Goal: Task Accomplishment & Management: Complete application form

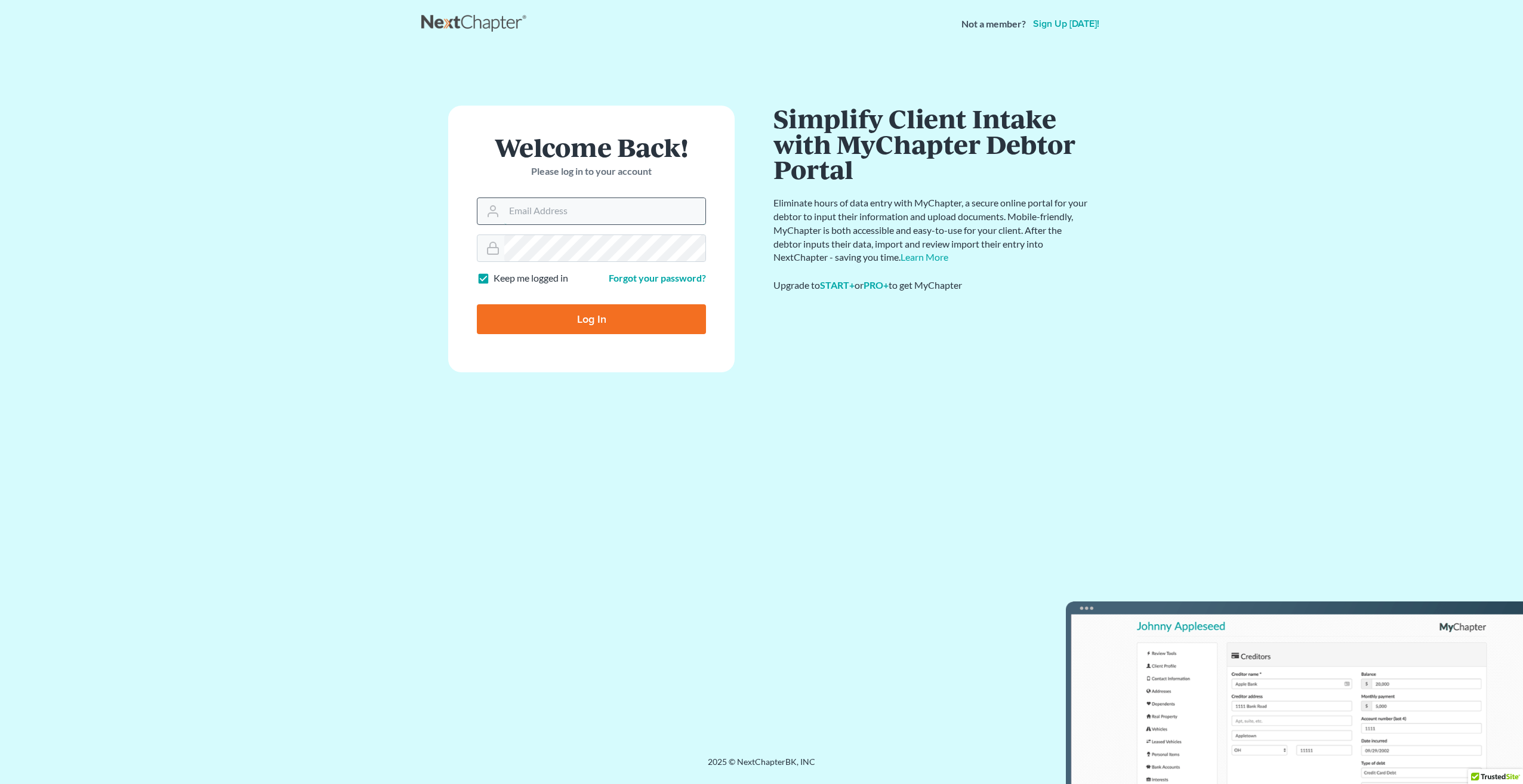
click at [546, 211] on input "Email Address" at bounding box center [605, 211] width 201 height 26
type input "[EMAIL_ADDRESS][DOMAIN_NAME]"
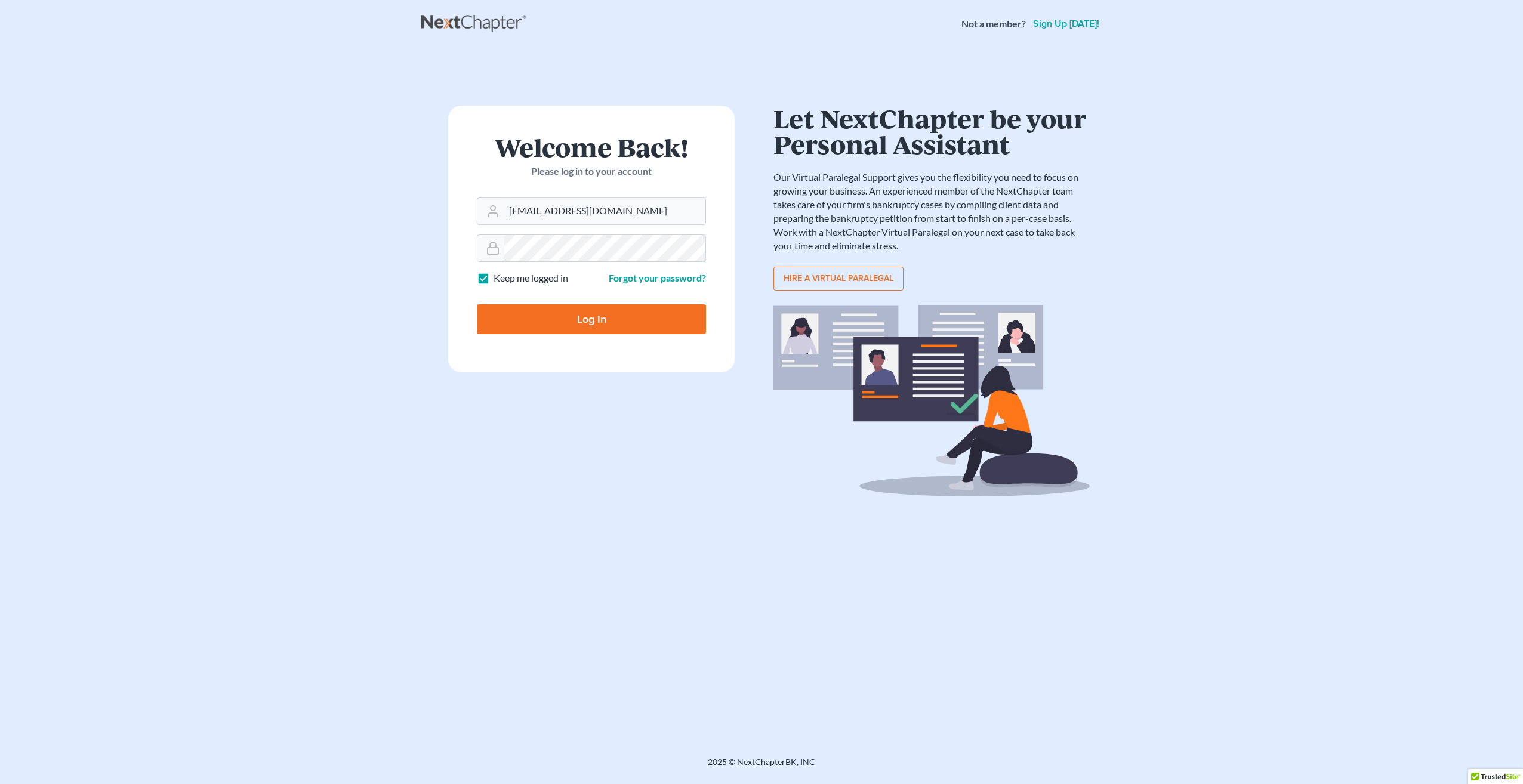
click at [477, 304] on input "Log In" at bounding box center [591, 319] width 229 height 30
type input "Thinking..."
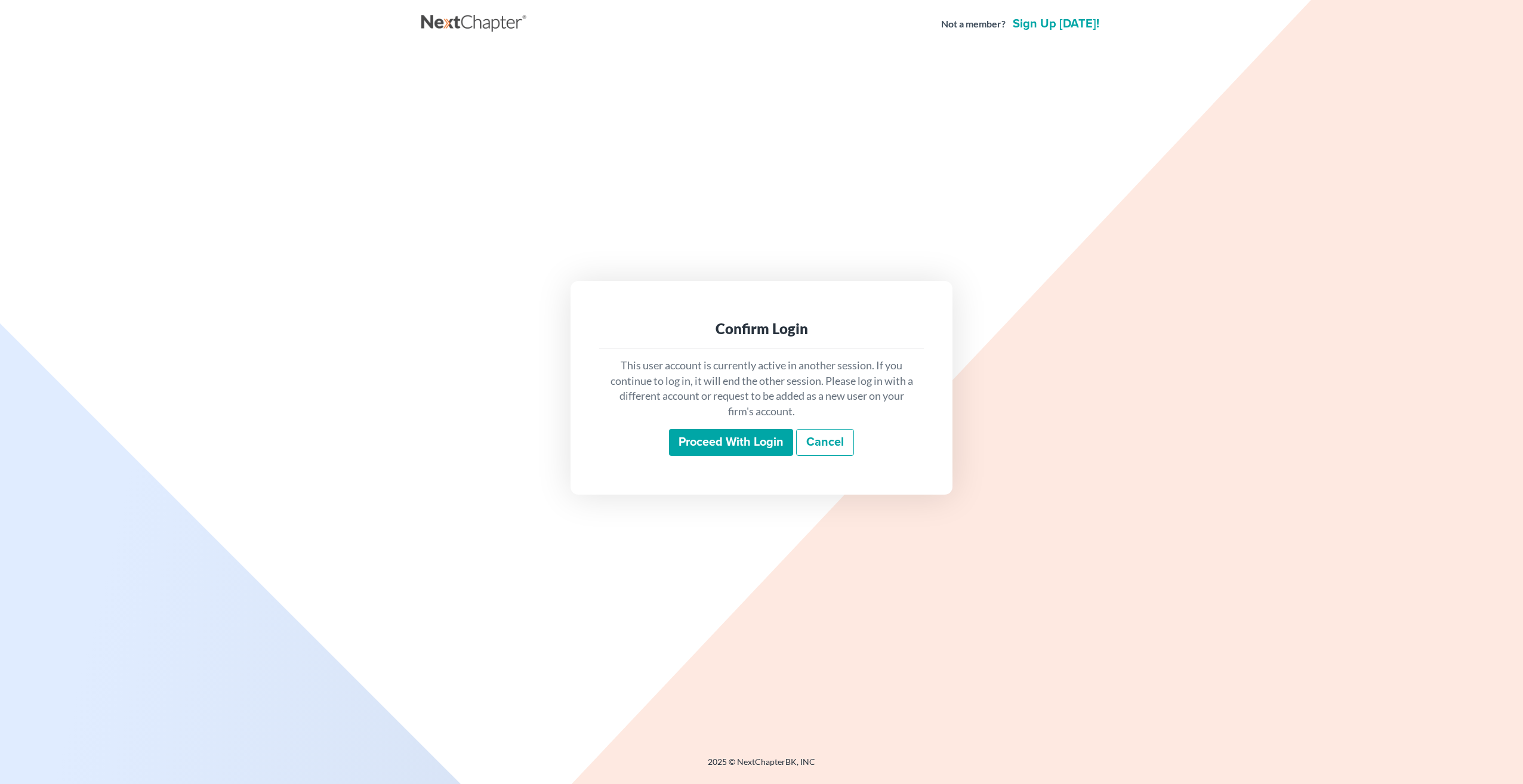
click at [735, 445] on input "Proceed with login" at bounding box center [731, 442] width 124 height 28
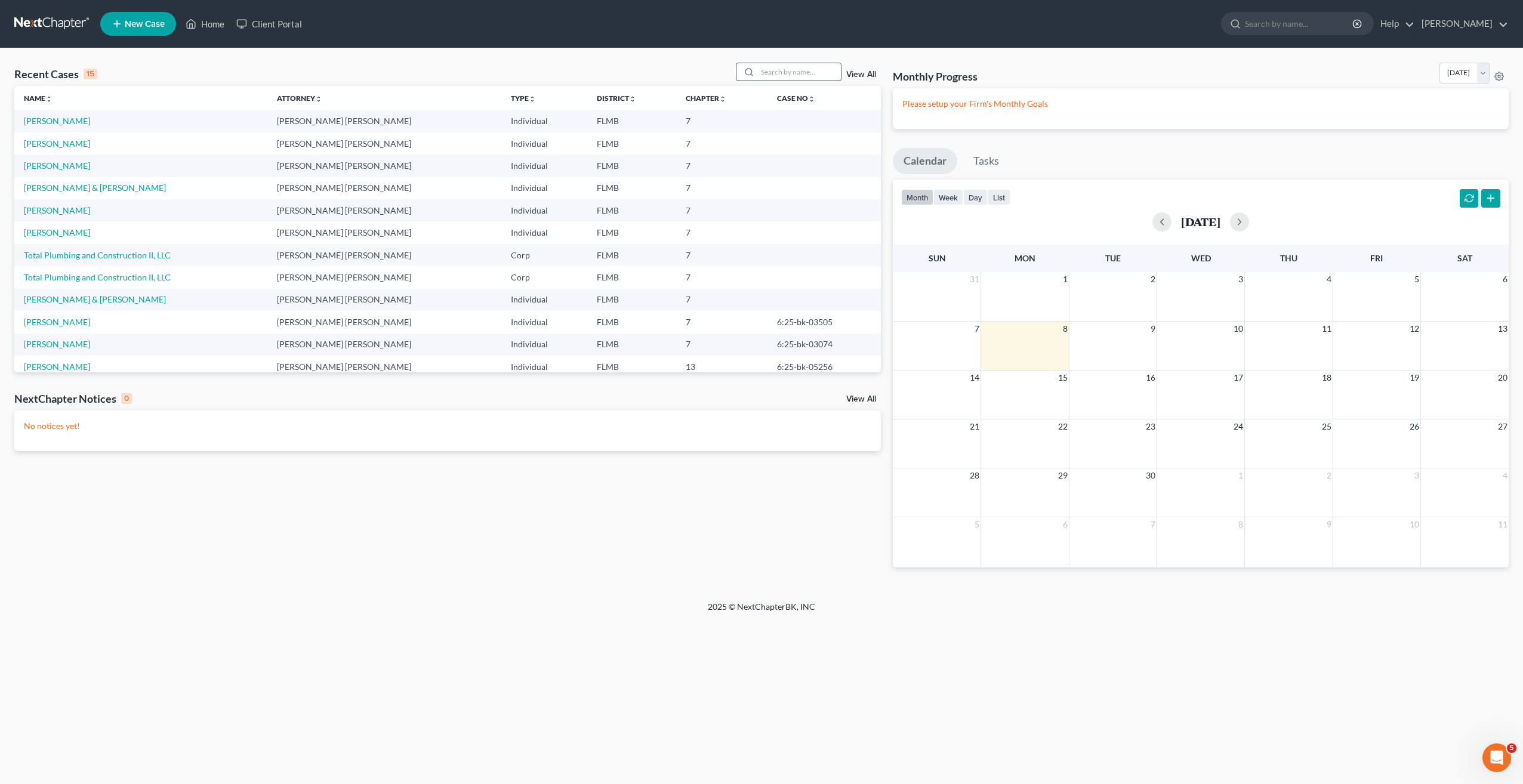
click at [806, 65] on input "search" at bounding box center [799, 72] width 84 height 17
type input "nail"
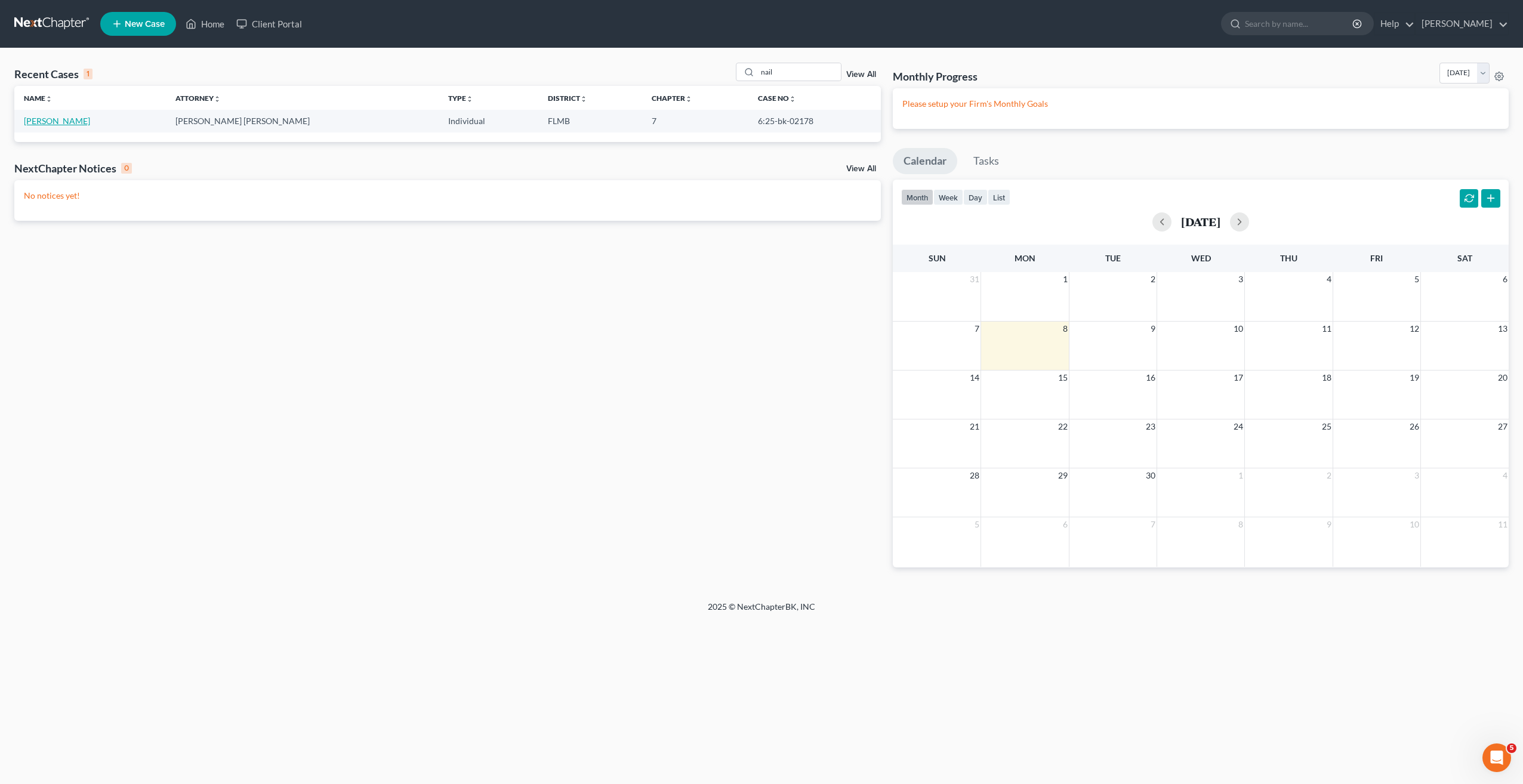
click at [35, 118] on link "[PERSON_NAME]" at bounding box center [57, 121] width 66 height 10
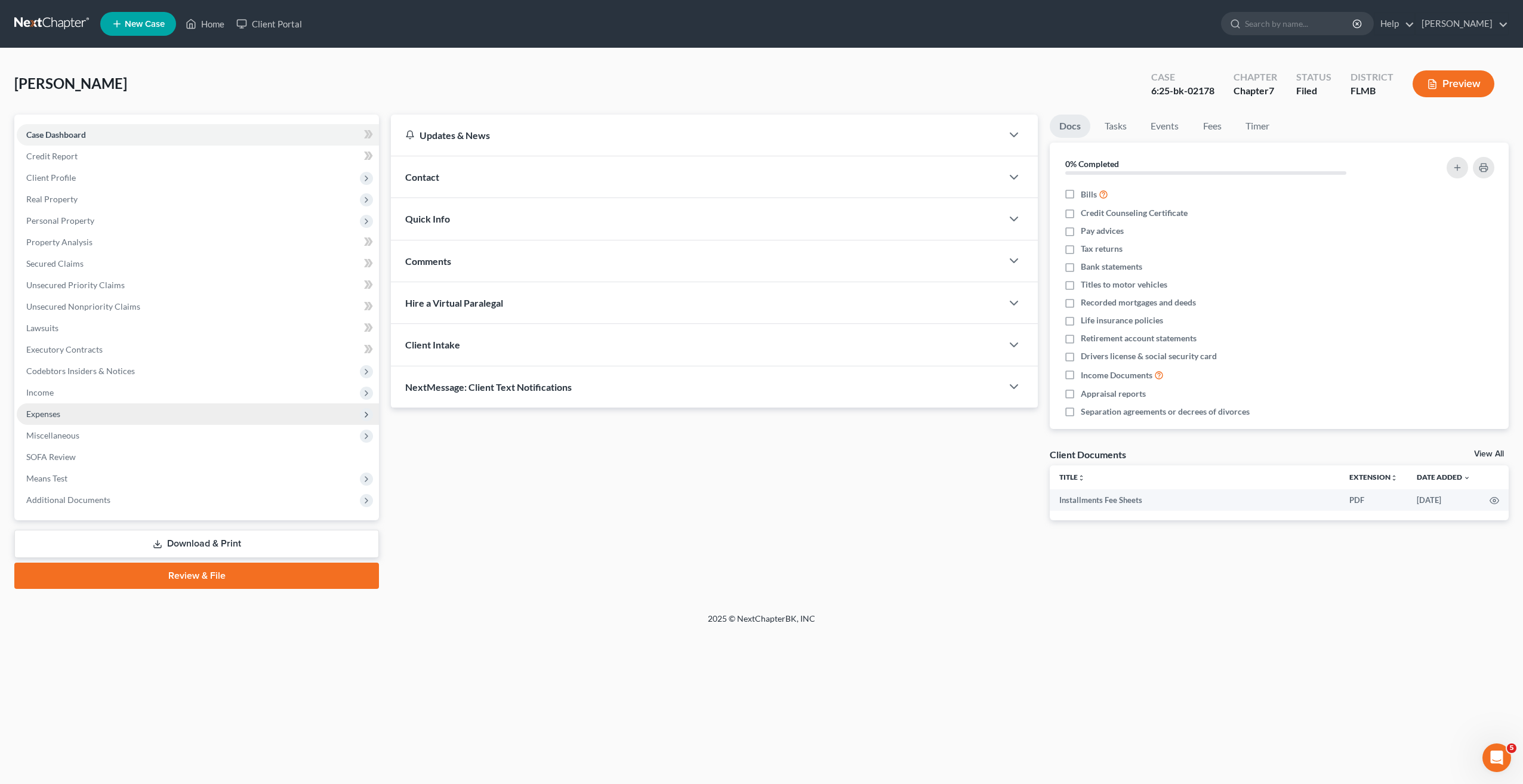
click at [41, 416] on span "Expenses" at bounding box center [43, 414] width 34 height 10
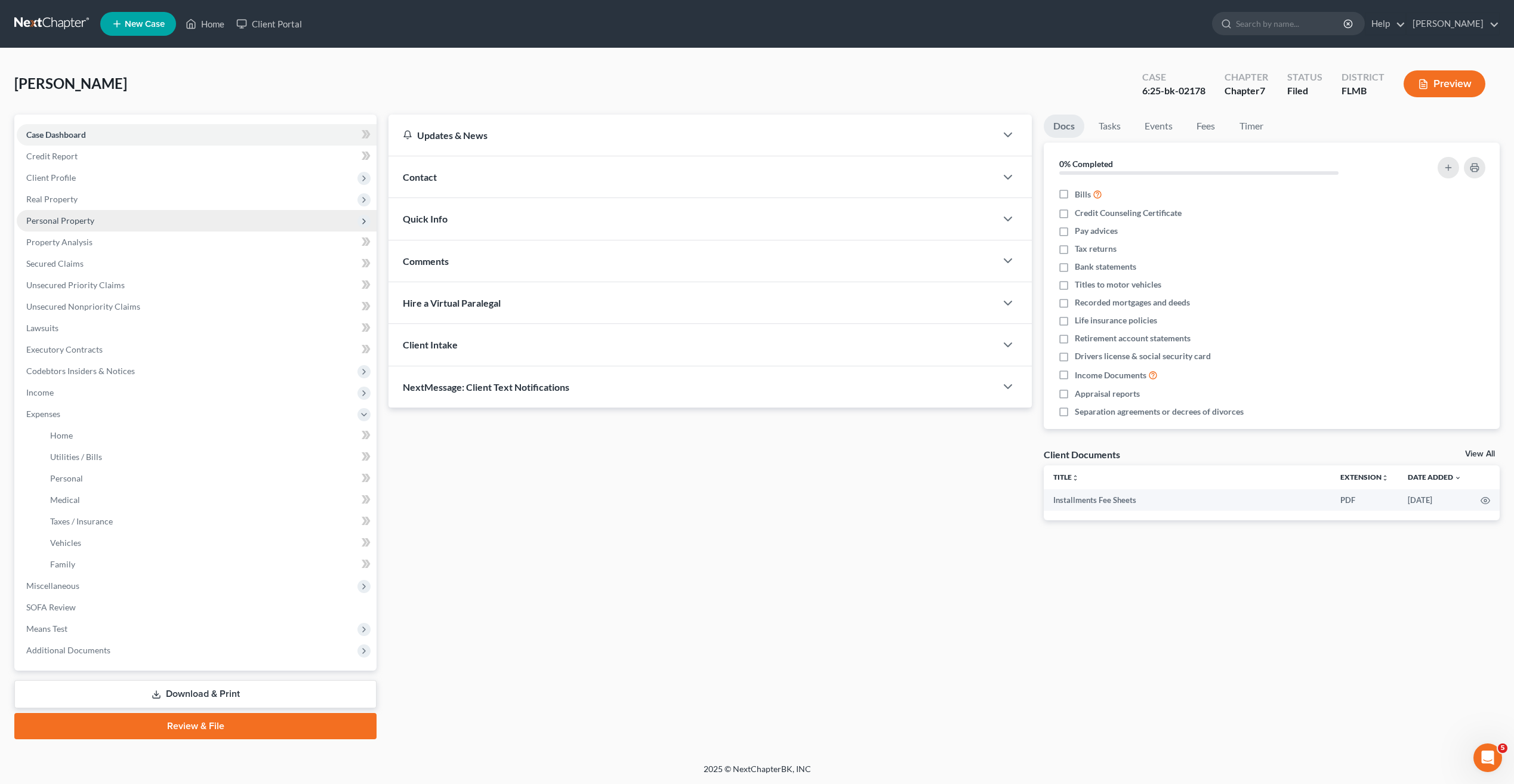
click at [50, 217] on span "Personal Property" at bounding box center [60, 220] width 68 height 10
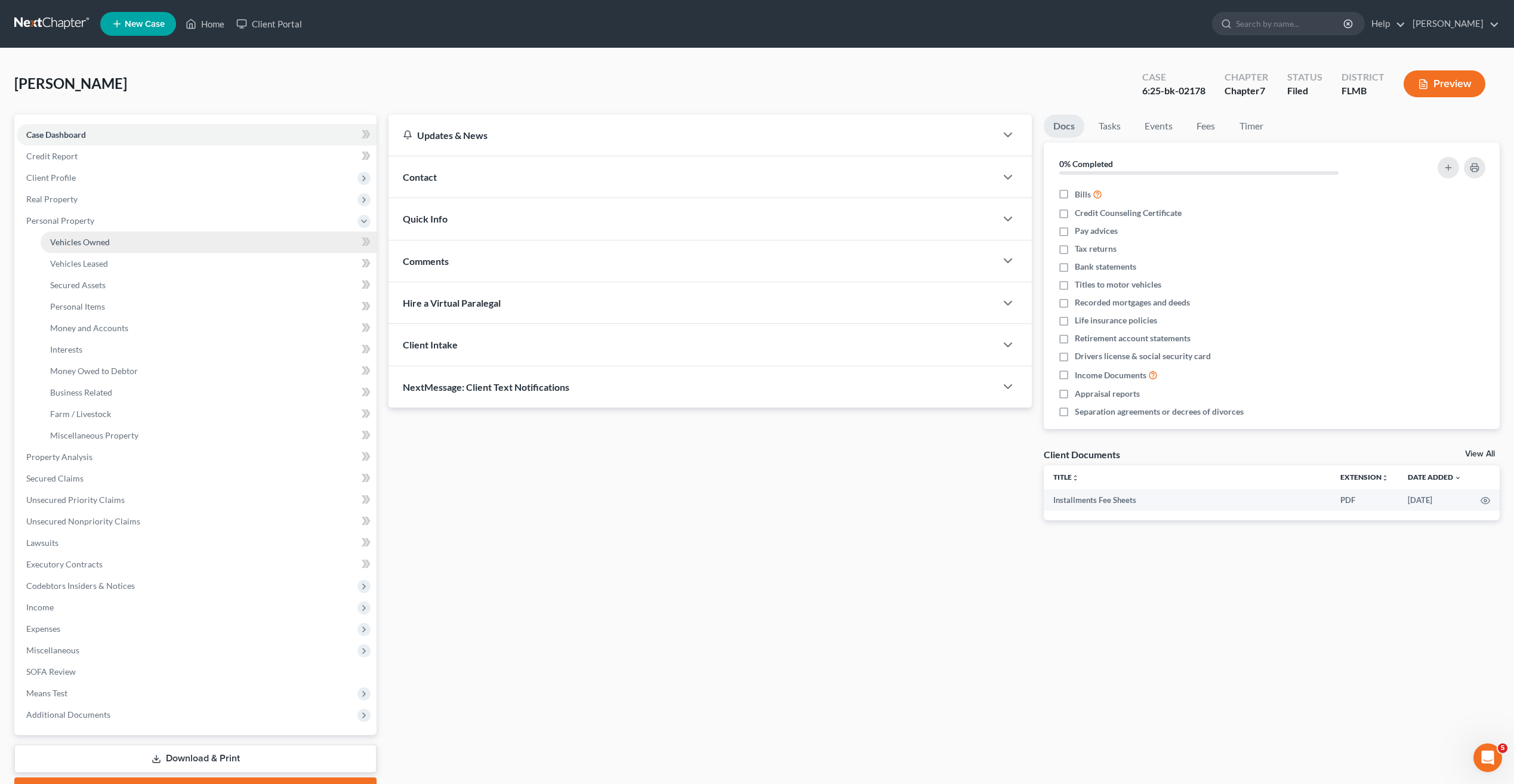
click at [95, 241] on span "Vehicles Owned" at bounding box center [80, 242] width 60 height 10
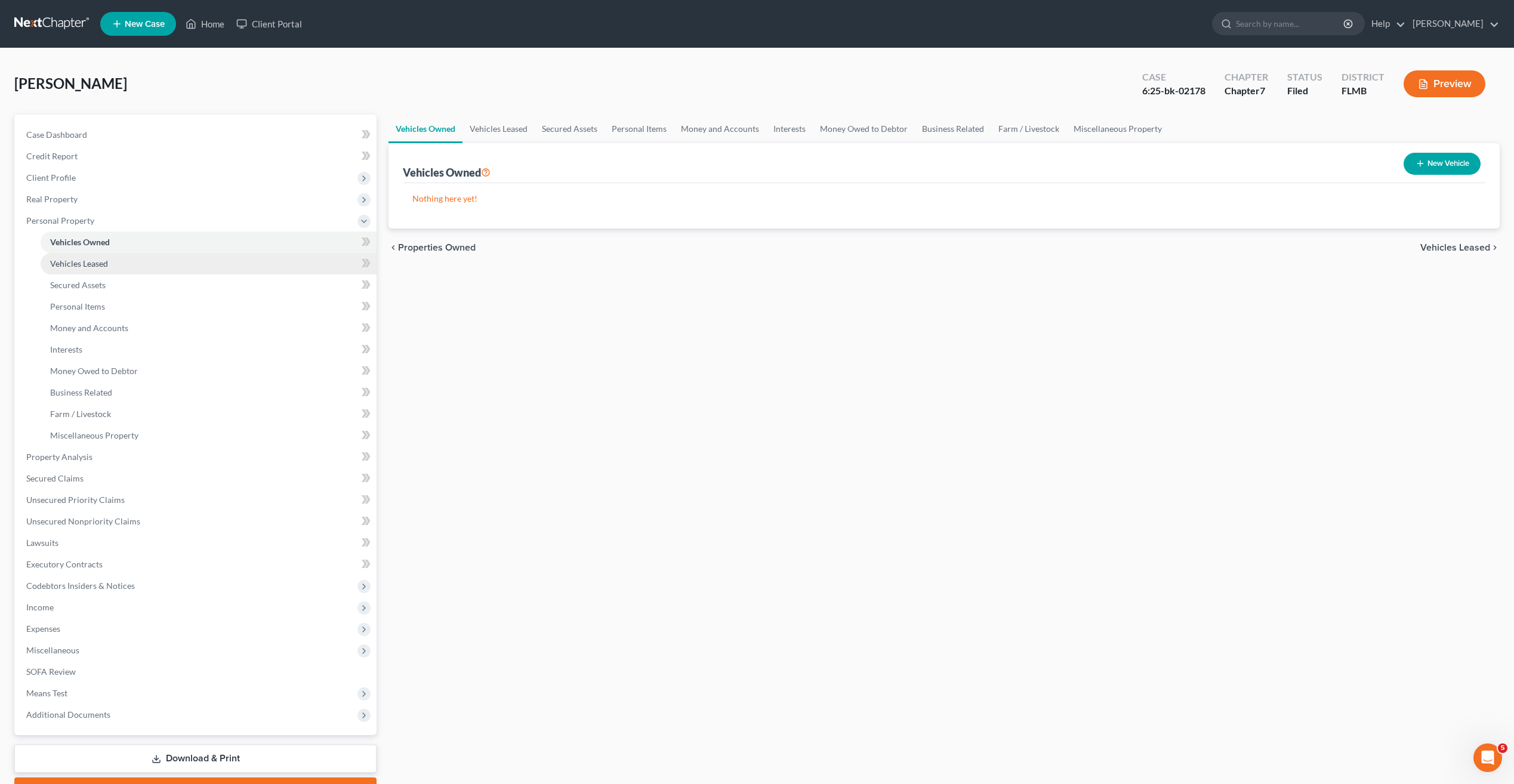
click at [81, 262] on span "Vehicles Leased" at bounding box center [79, 264] width 58 height 10
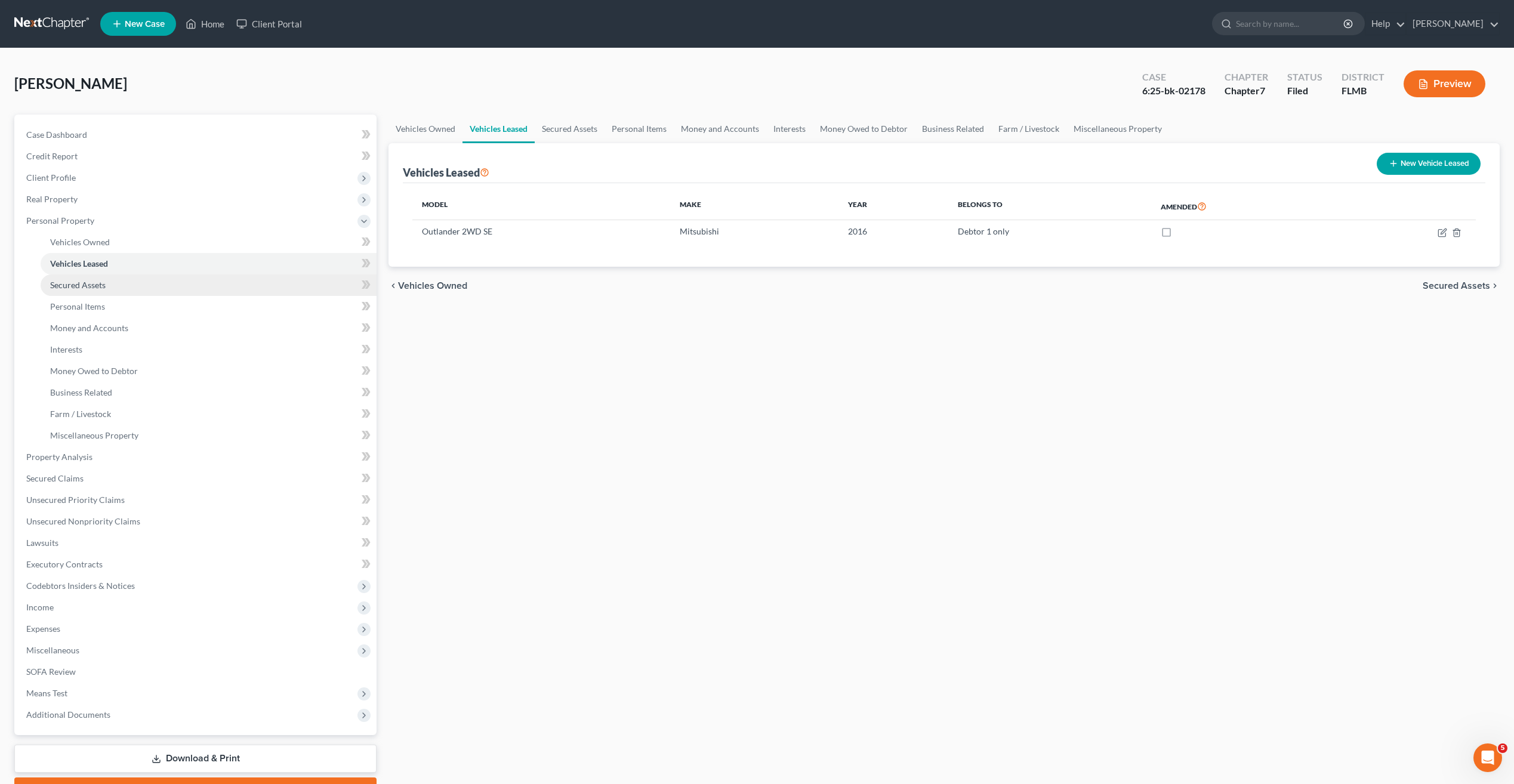
click at [81, 283] on span "Secured Assets" at bounding box center [78, 285] width 55 height 10
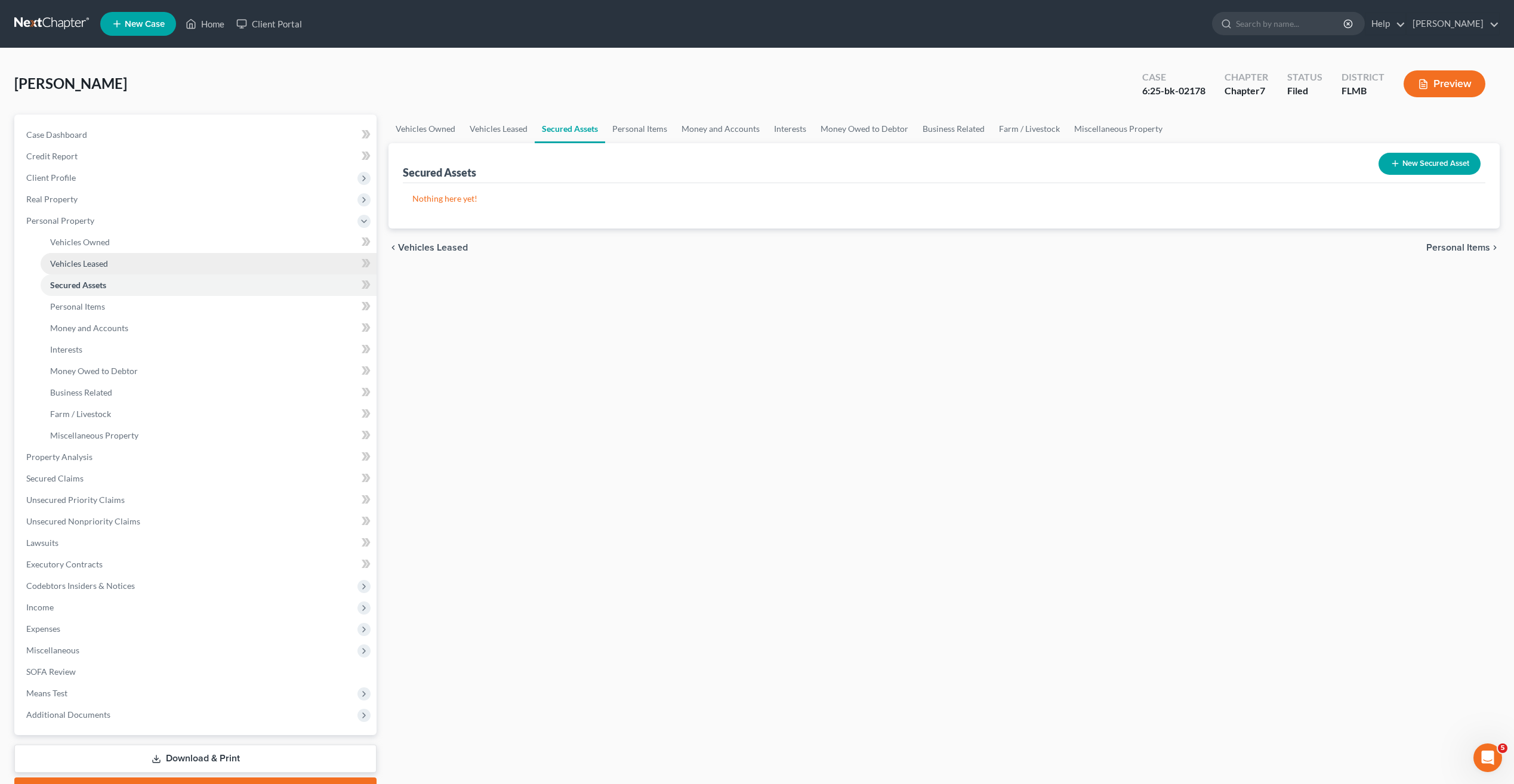
click at [79, 261] on span "Vehicles Leased" at bounding box center [79, 264] width 58 height 10
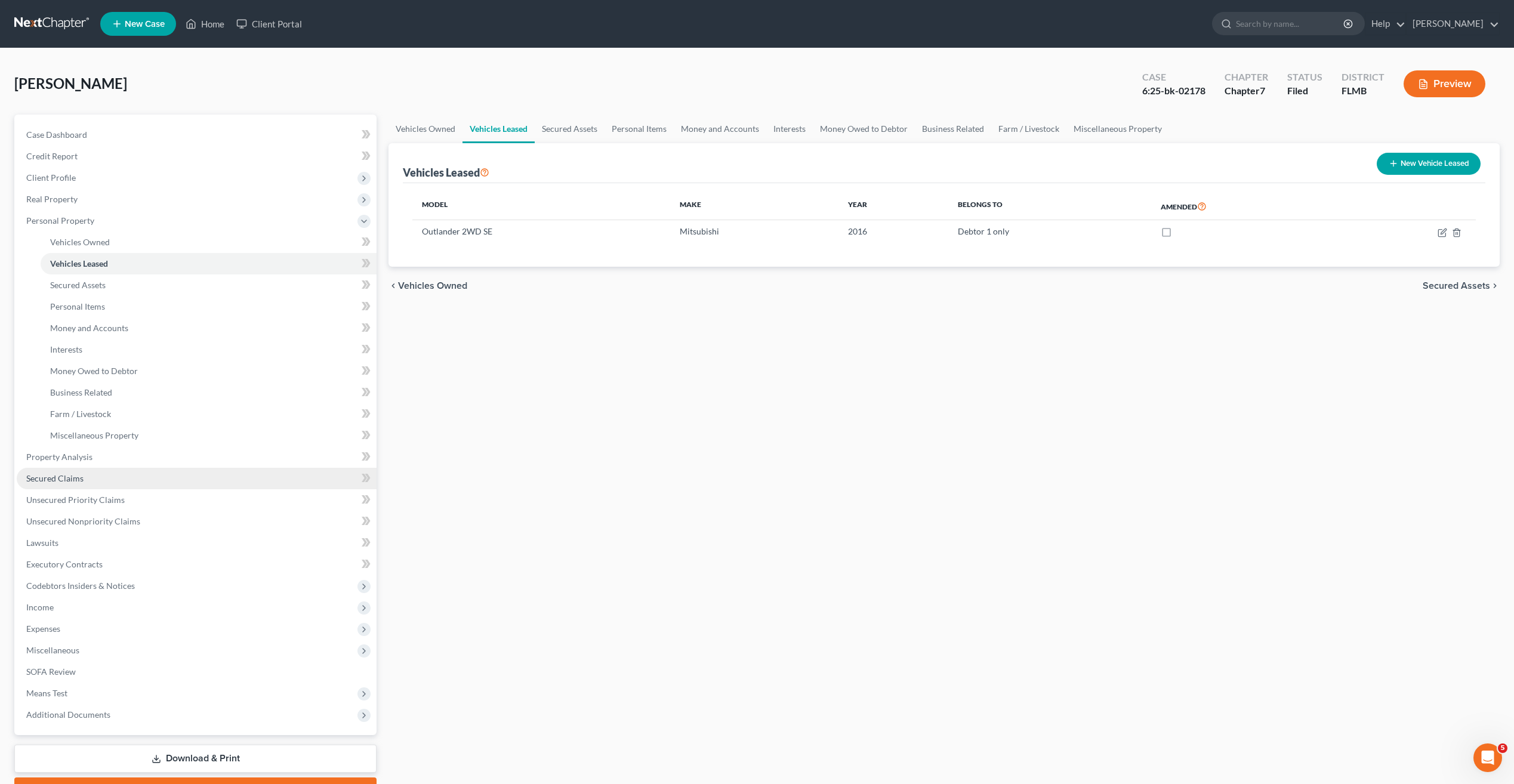
click at [68, 479] on span "Secured Claims" at bounding box center [55, 478] width 57 height 10
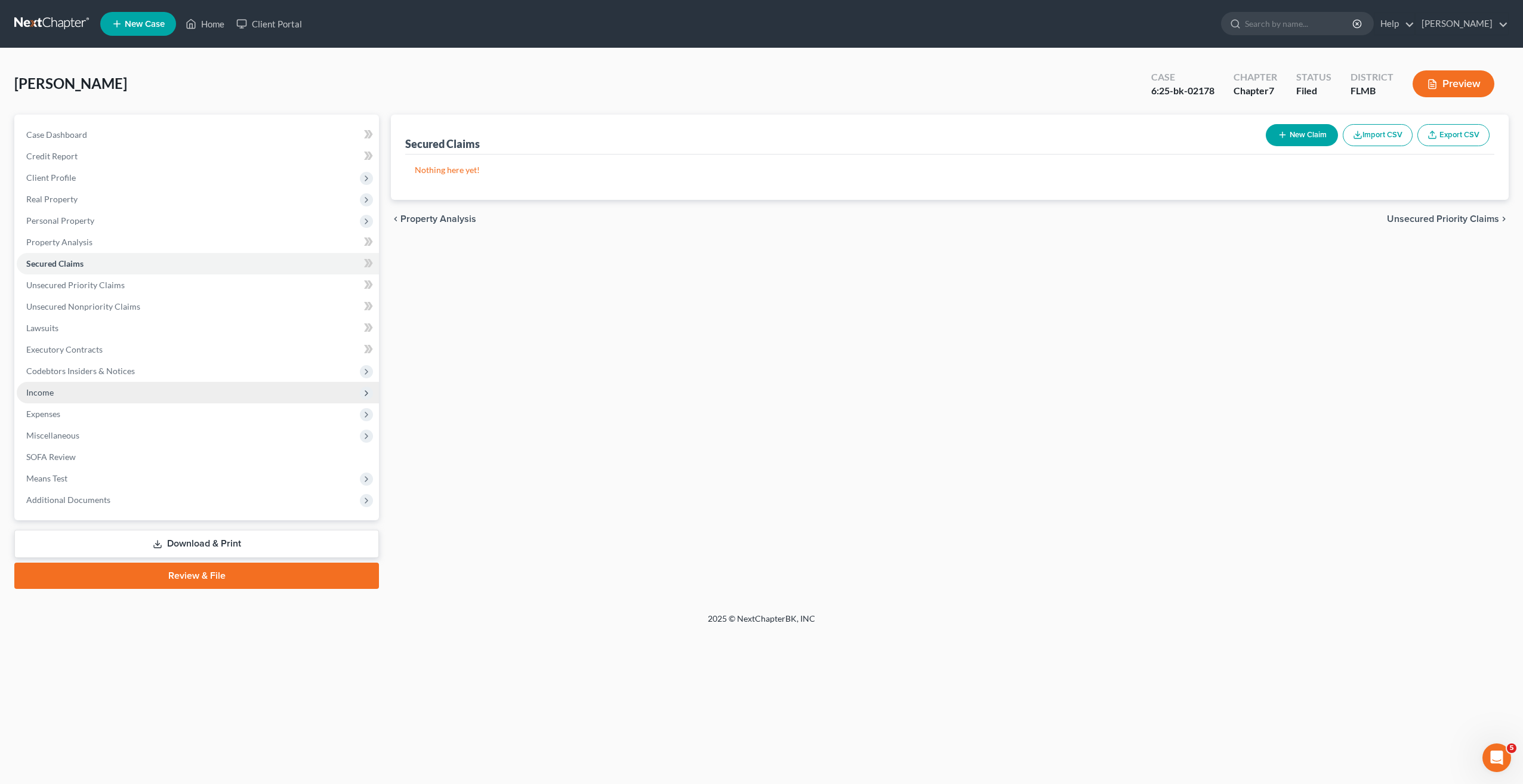
click at [47, 398] on span "Income" at bounding box center [198, 393] width 362 height 22
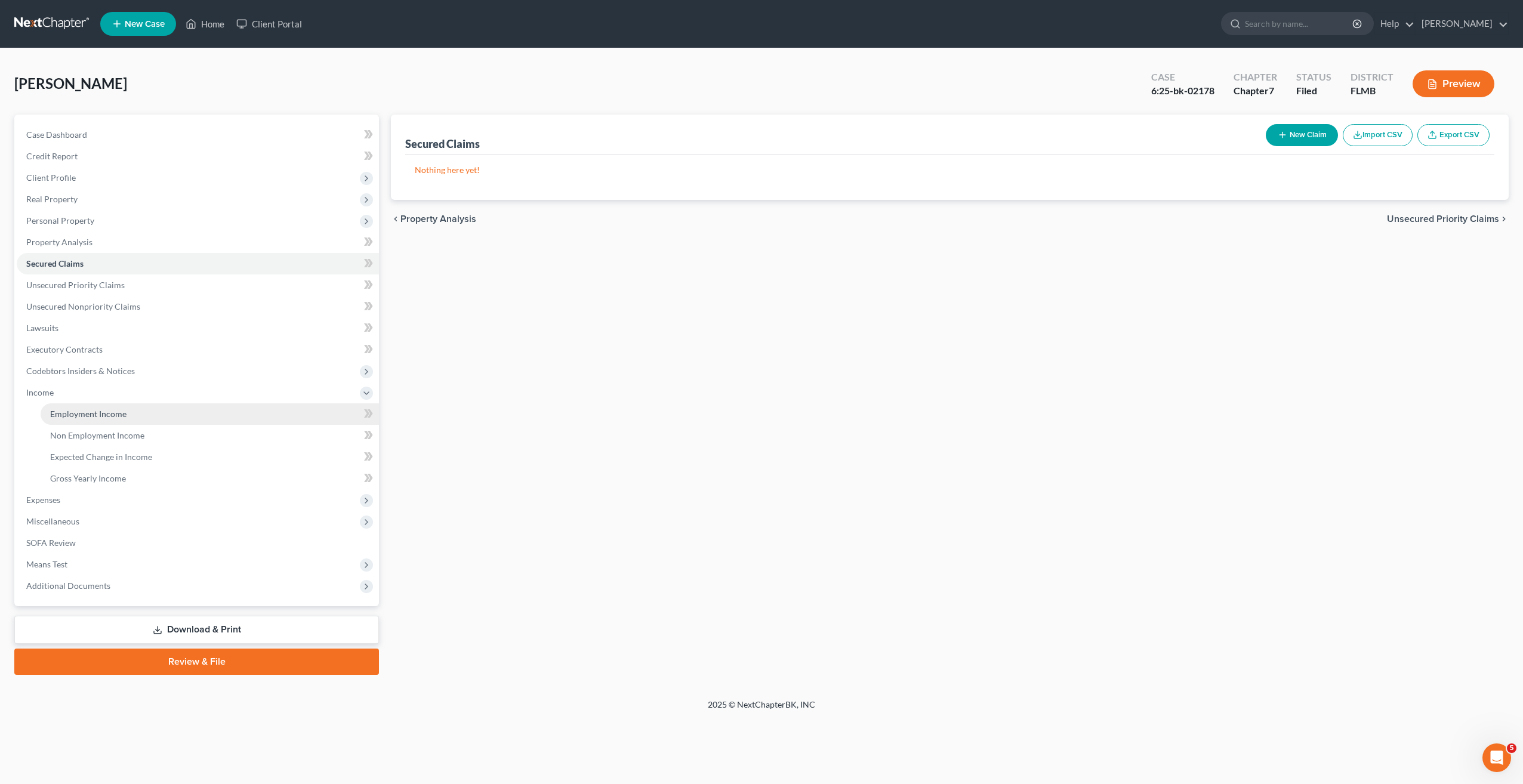
click at [87, 416] on span "Employment Income" at bounding box center [88, 414] width 76 height 10
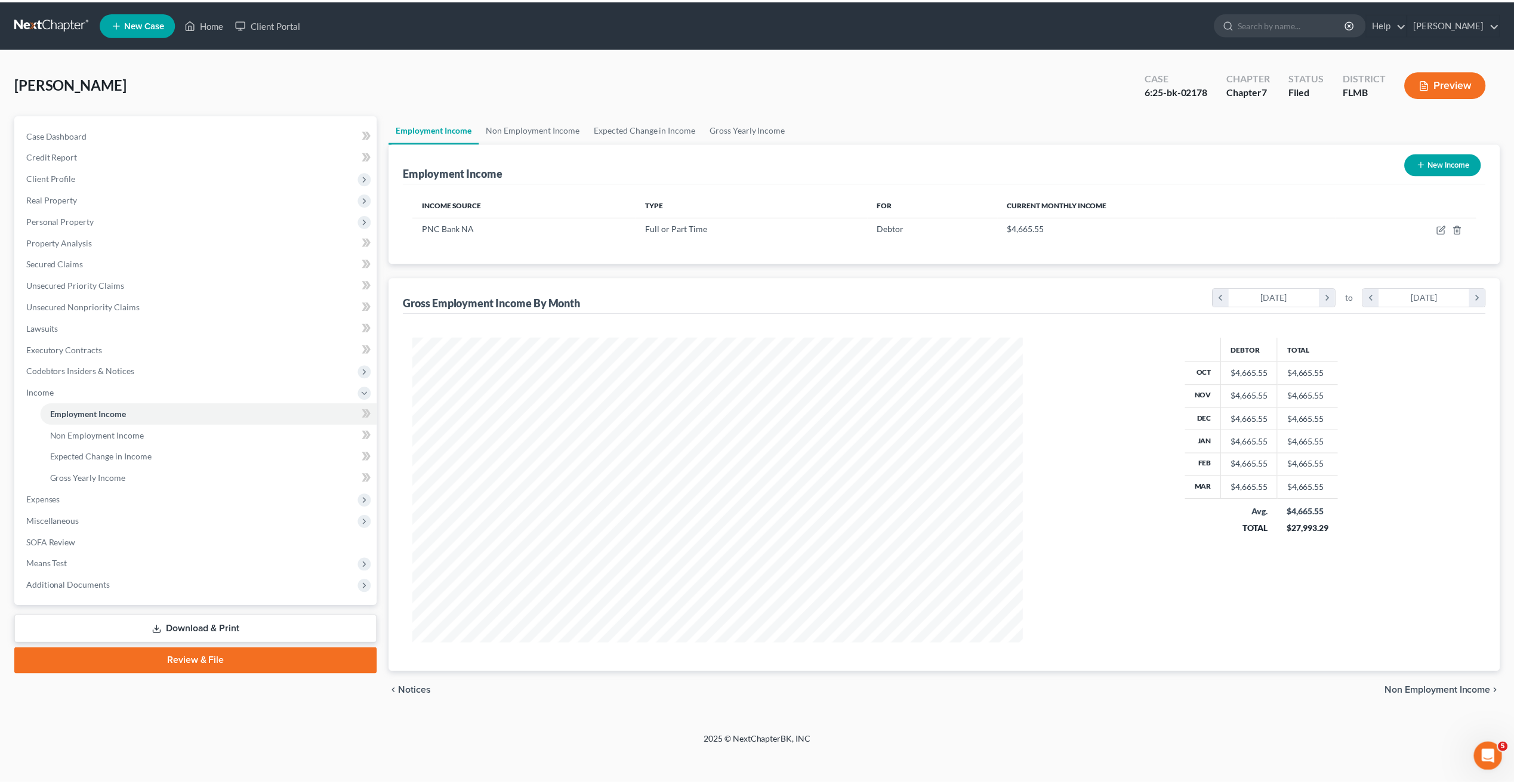
scroll to position [307, 639]
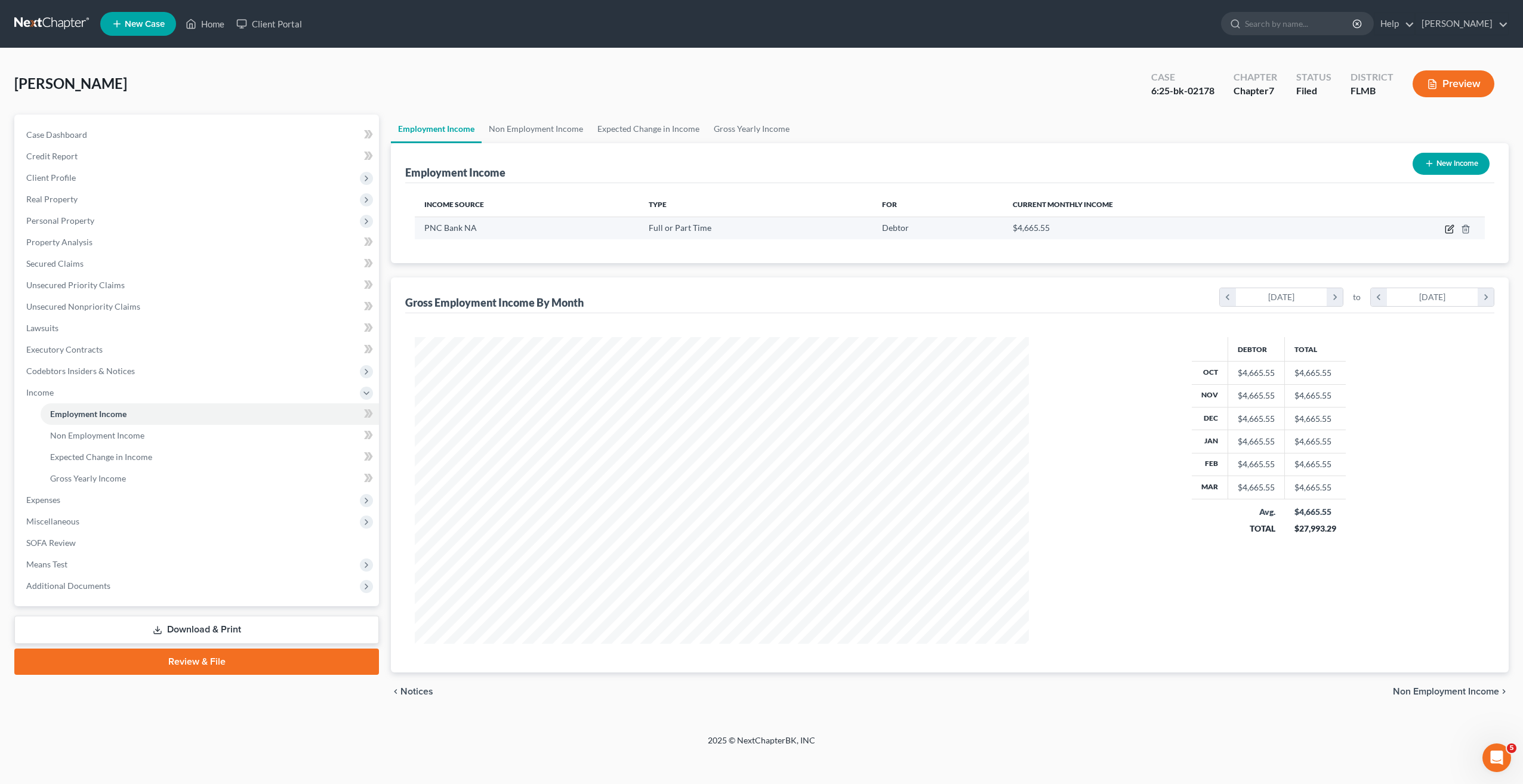
click at [1451, 227] on icon "button" at bounding box center [1449, 229] width 9 height 9
select select "0"
select select "36"
select select "2"
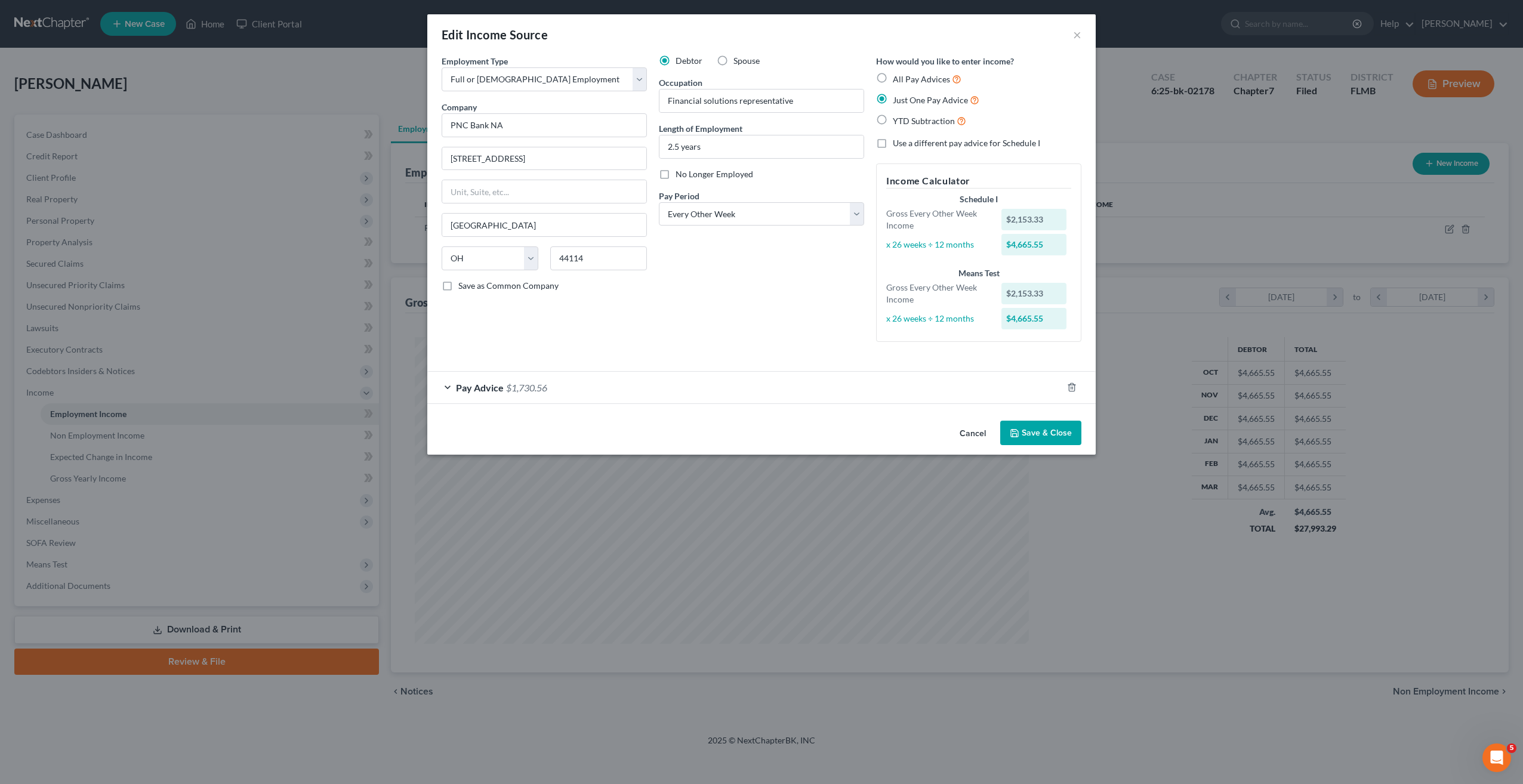
click at [979, 421] on div "Cancel Save & Close" at bounding box center [762, 435] width 668 height 39
click at [976, 428] on button "Cancel" at bounding box center [972, 434] width 45 height 24
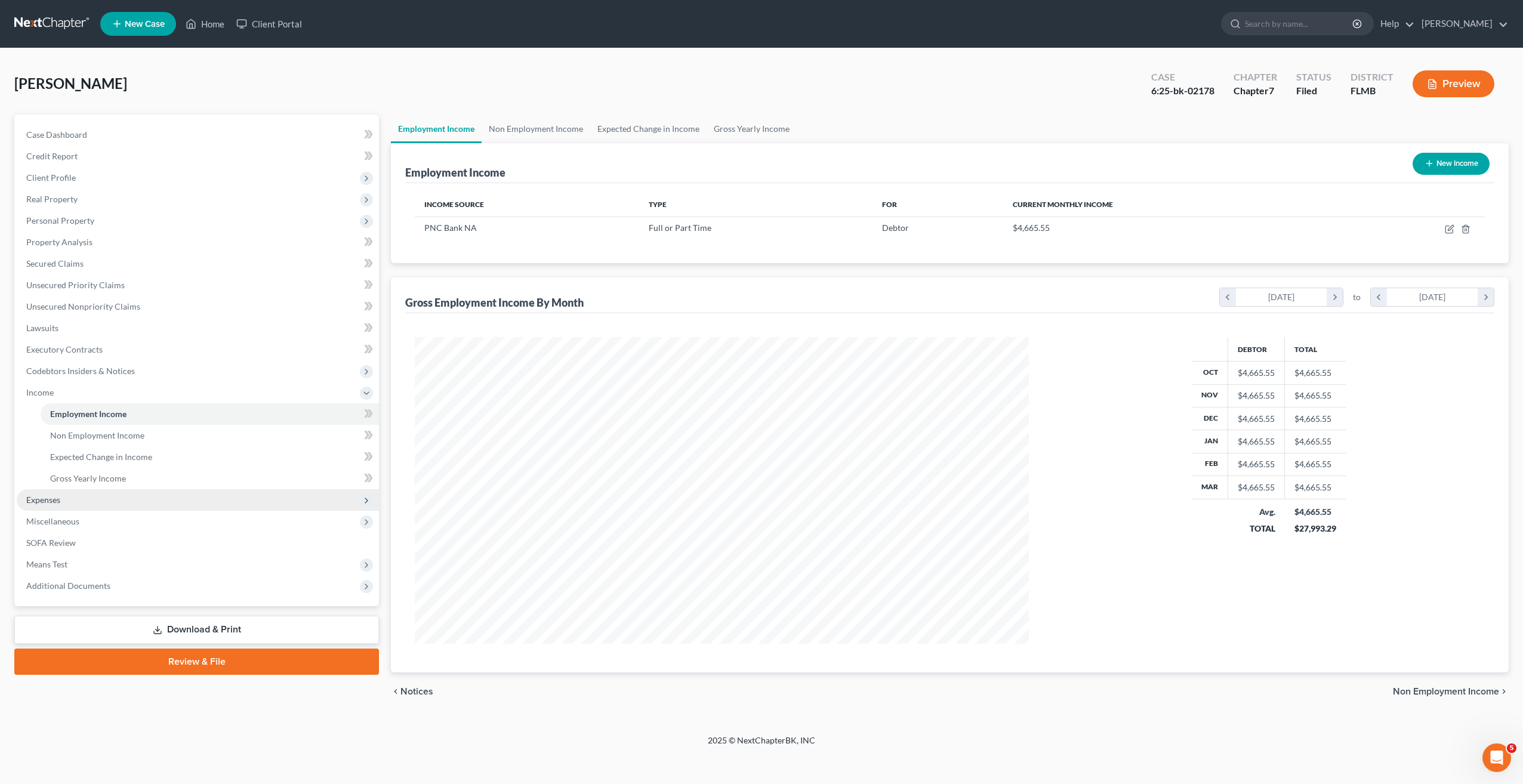
click at [51, 498] on span "Expenses" at bounding box center [43, 500] width 34 height 10
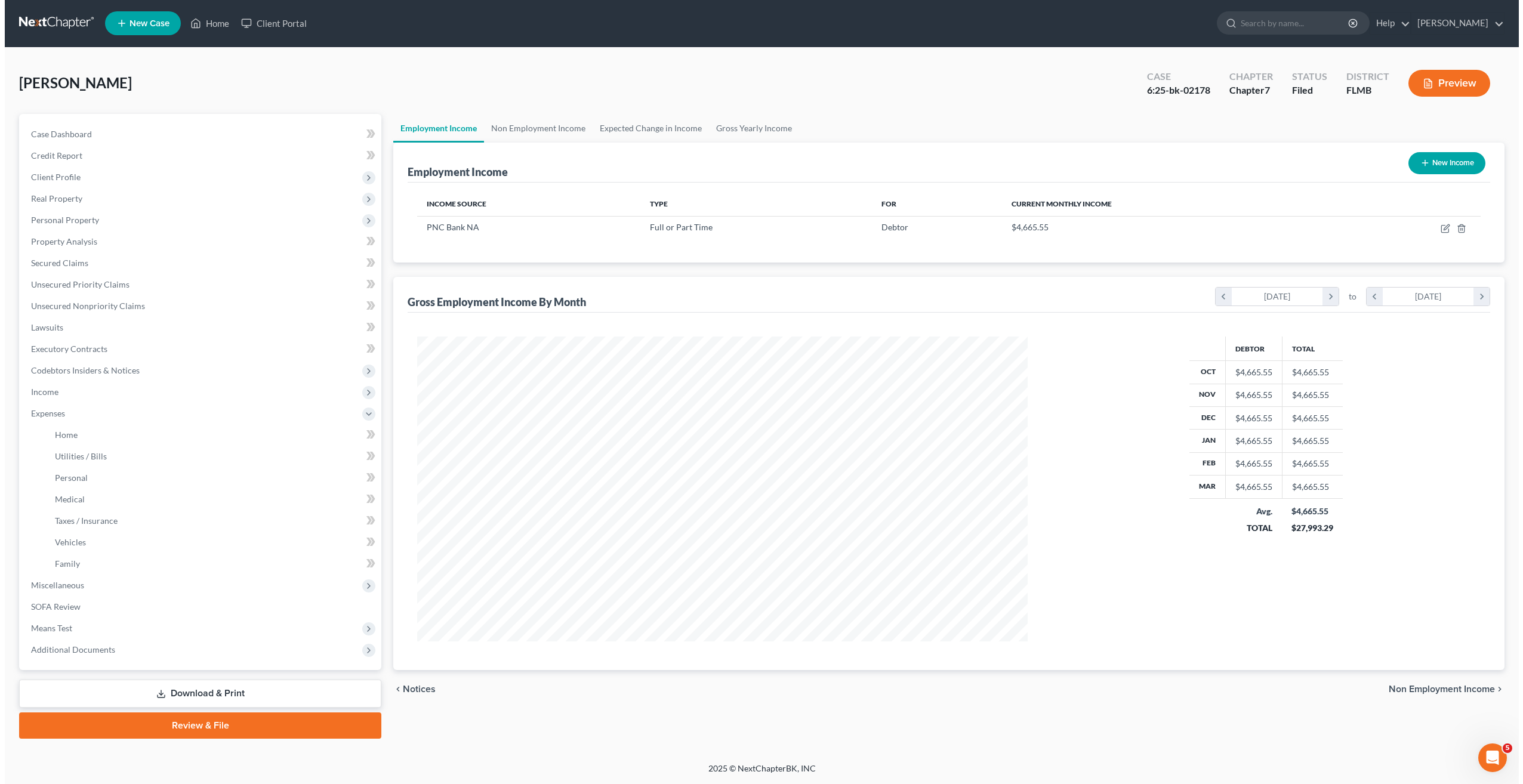
scroll to position [0, 0]
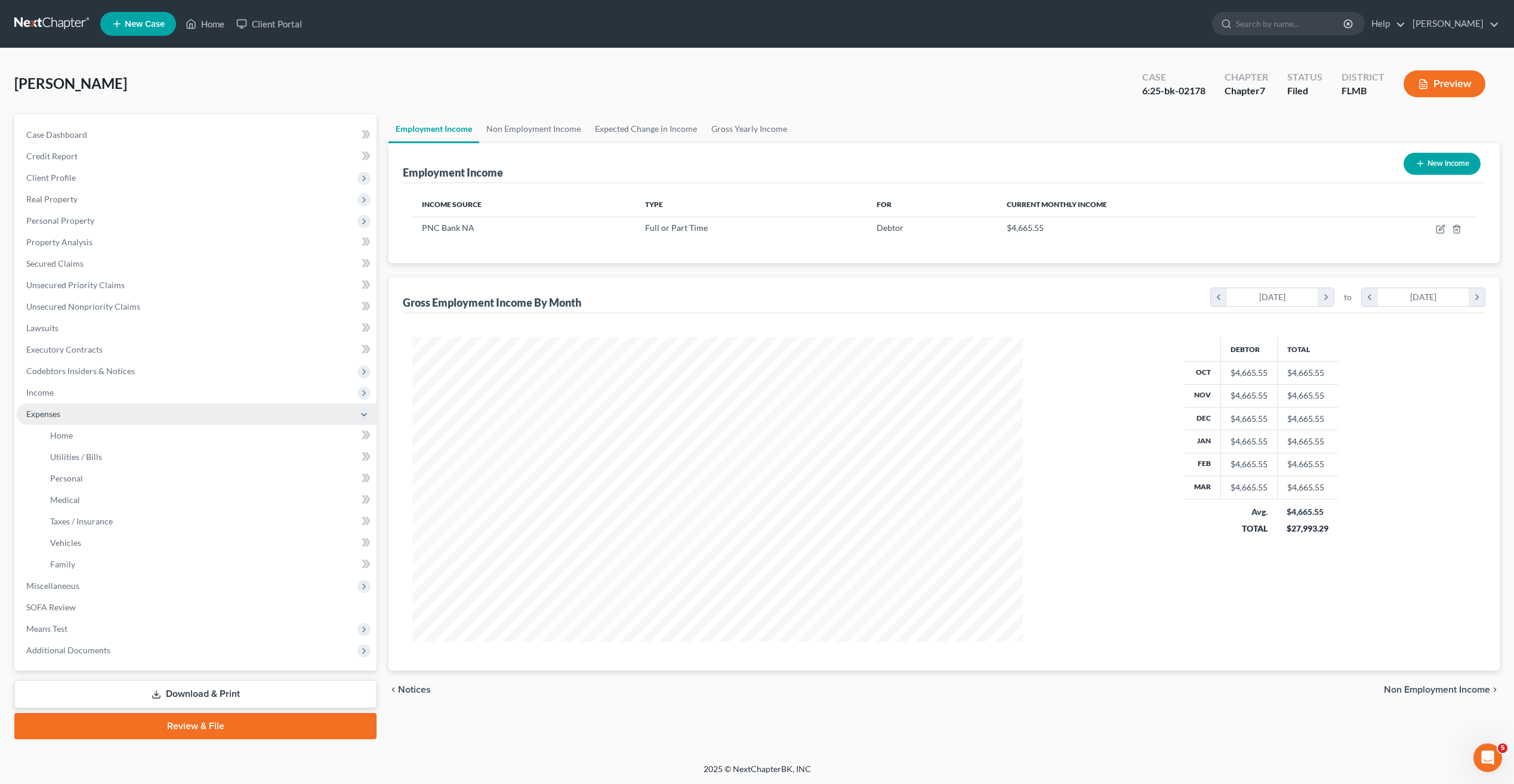
click at [55, 415] on span "Expenses" at bounding box center [43, 414] width 34 height 10
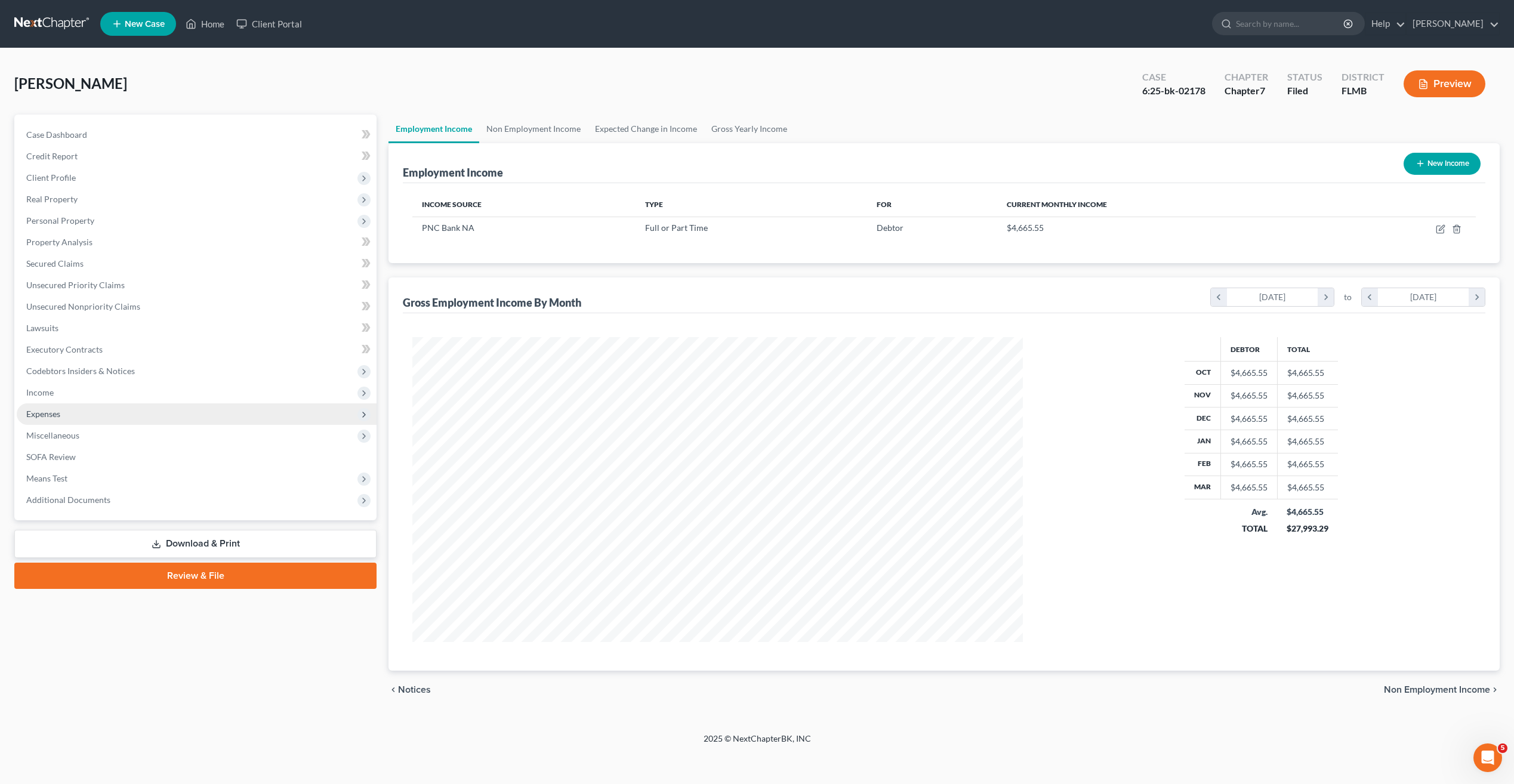
scroll to position [307, 639]
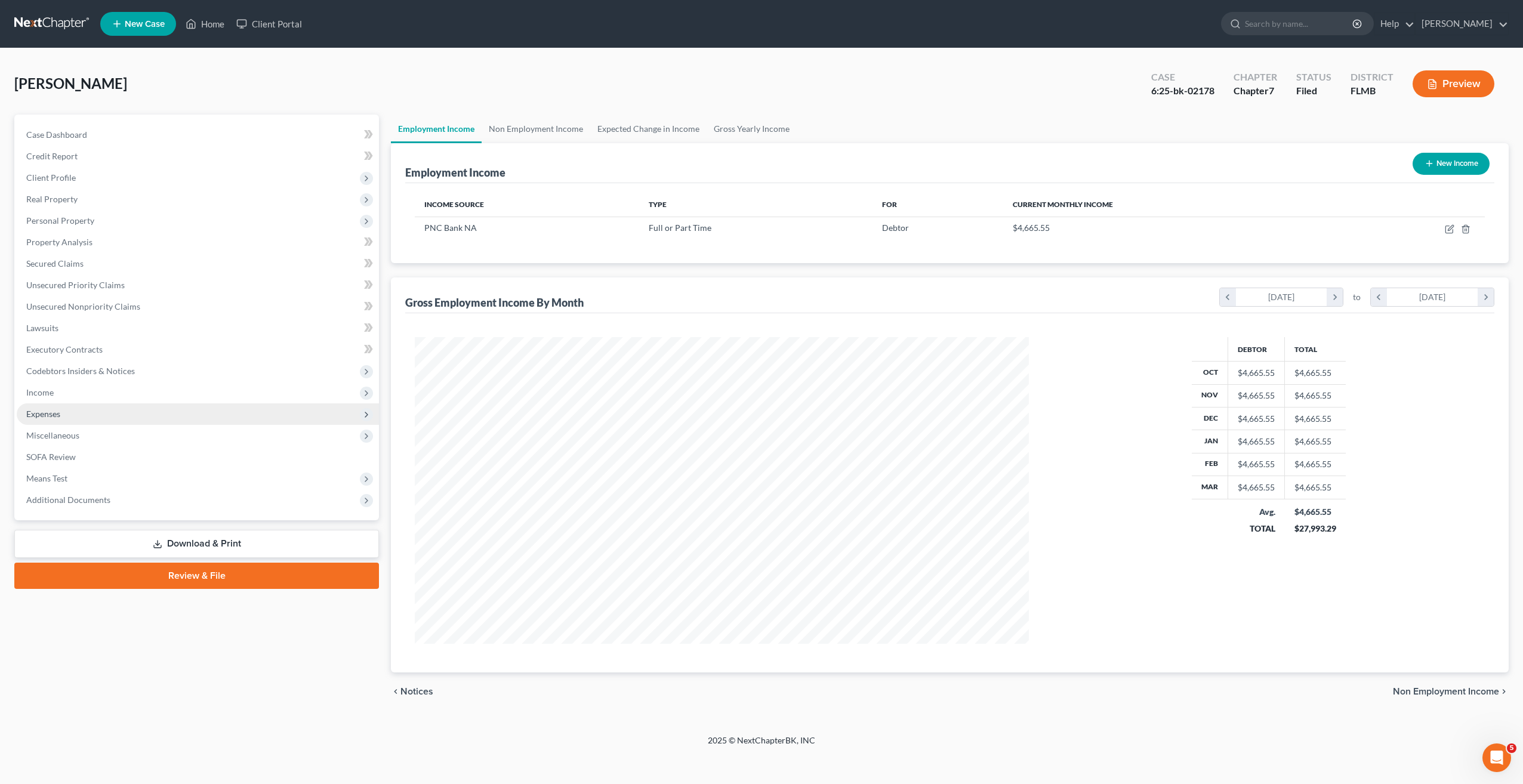
click at [50, 413] on span "Expenses" at bounding box center [43, 414] width 34 height 10
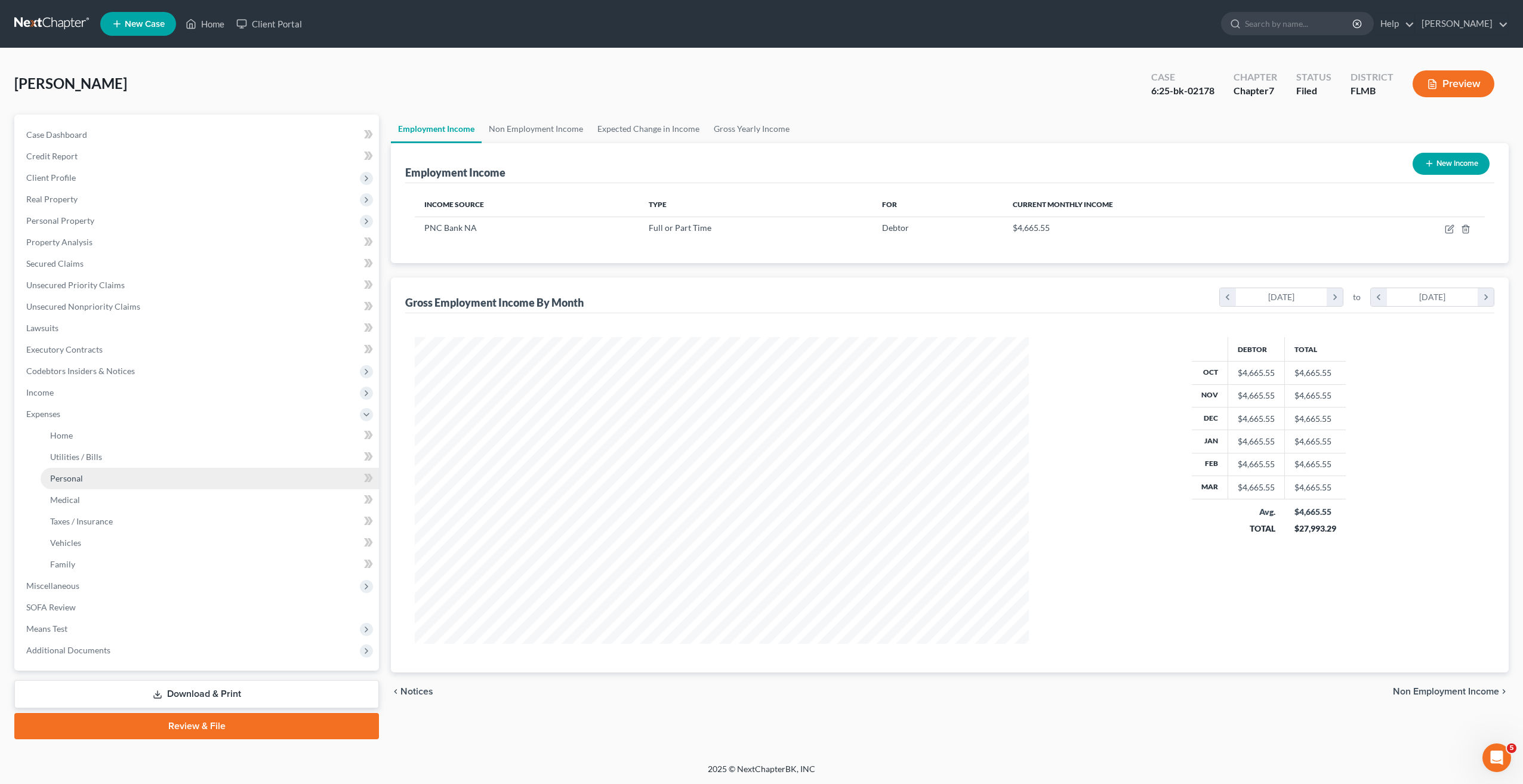
scroll to position [596388, 596078]
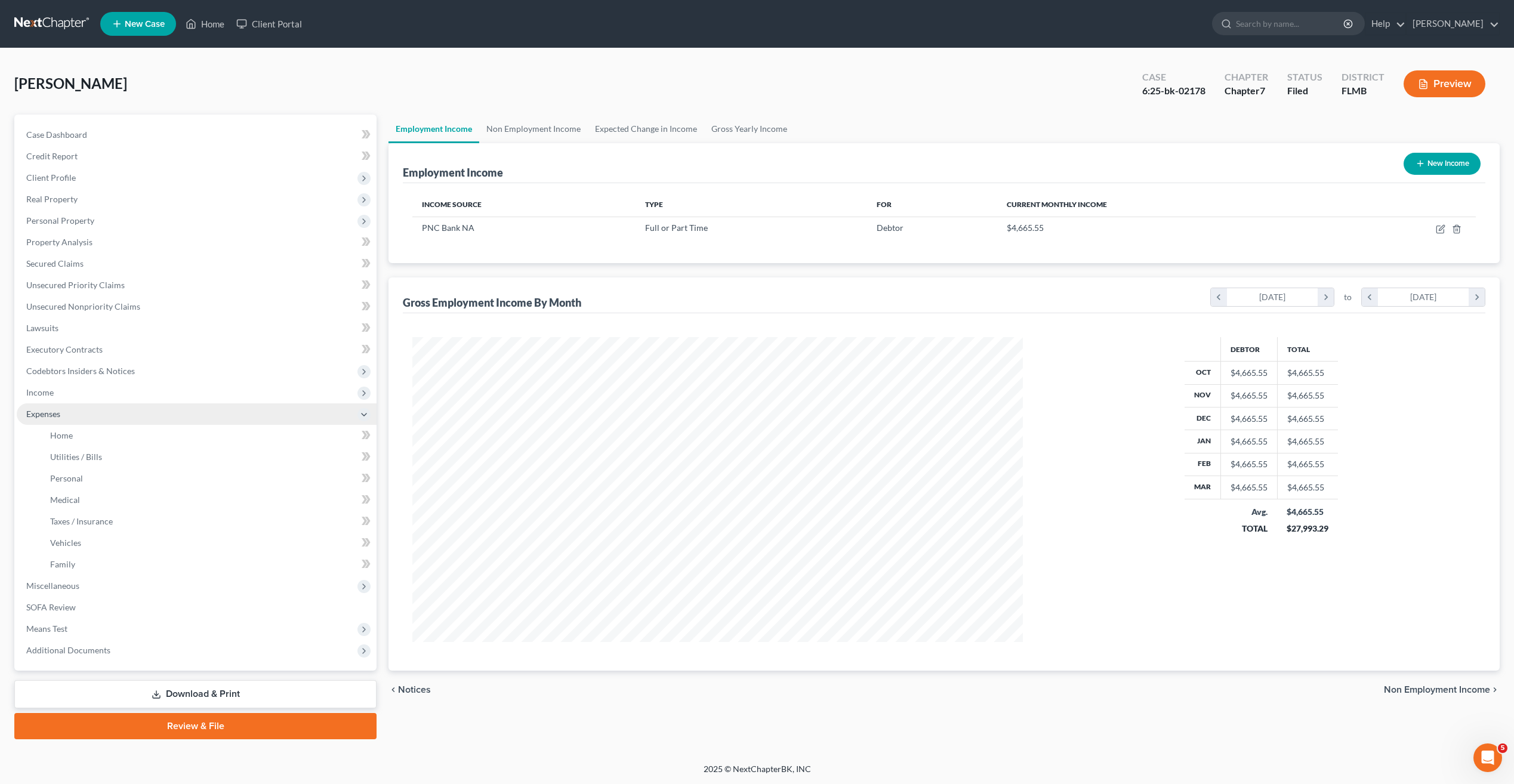
click at [48, 416] on span "Expenses" at bounding box center [43, 414] width 34 height 10
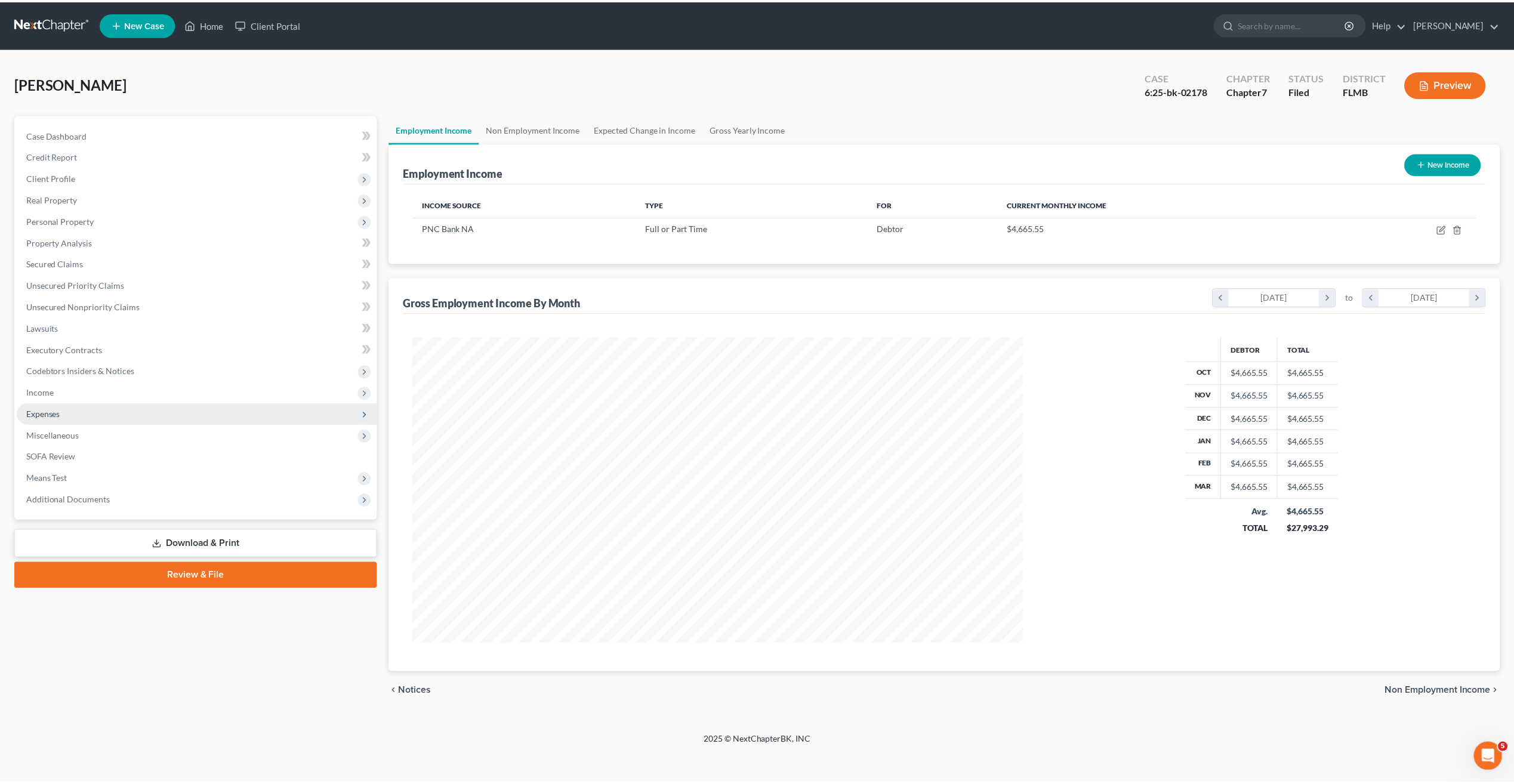
scroll to position [307, 639]
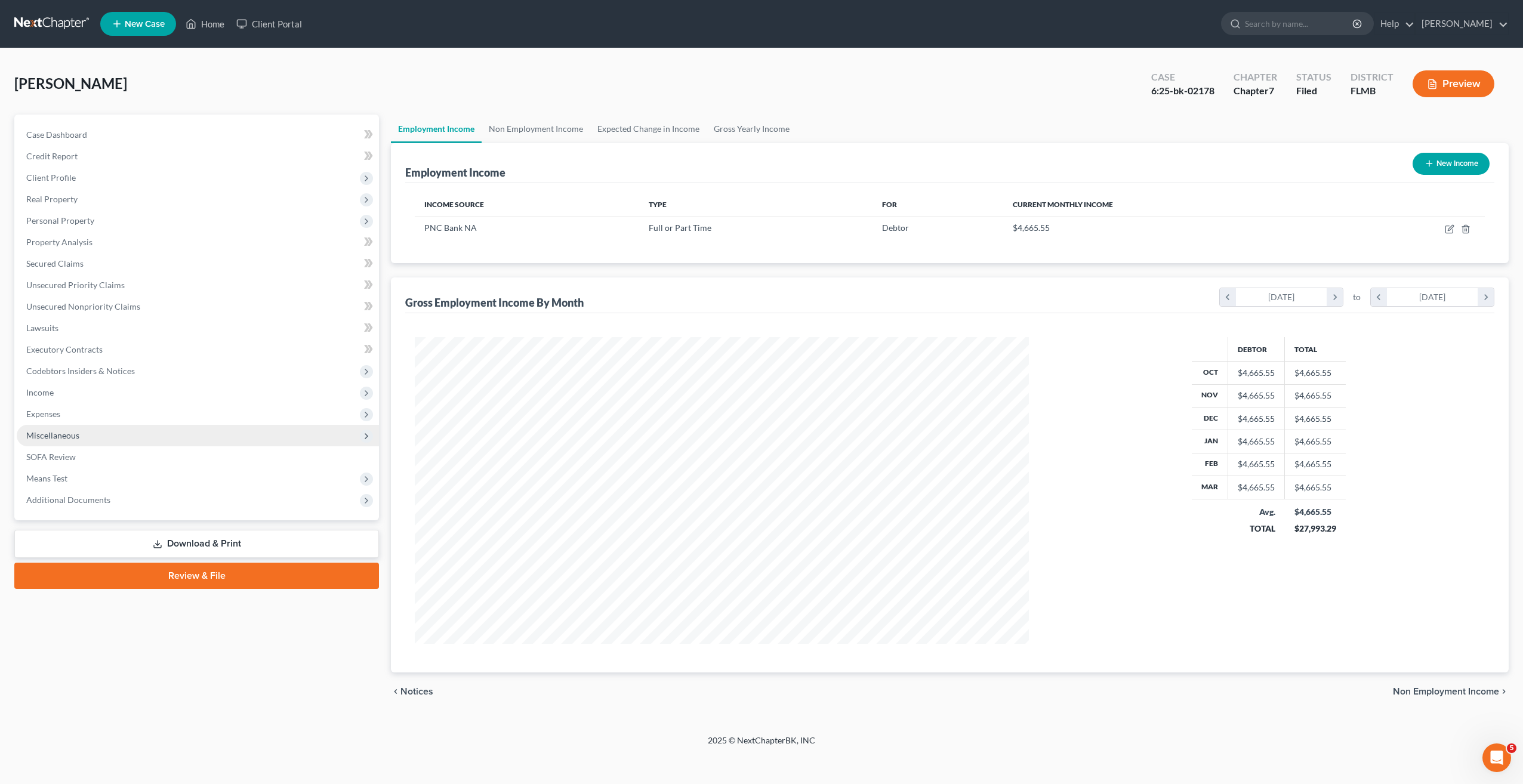
click at [41, 427] on span "Miscellaneous" at bounding box center [198, 436] width 362 height 22
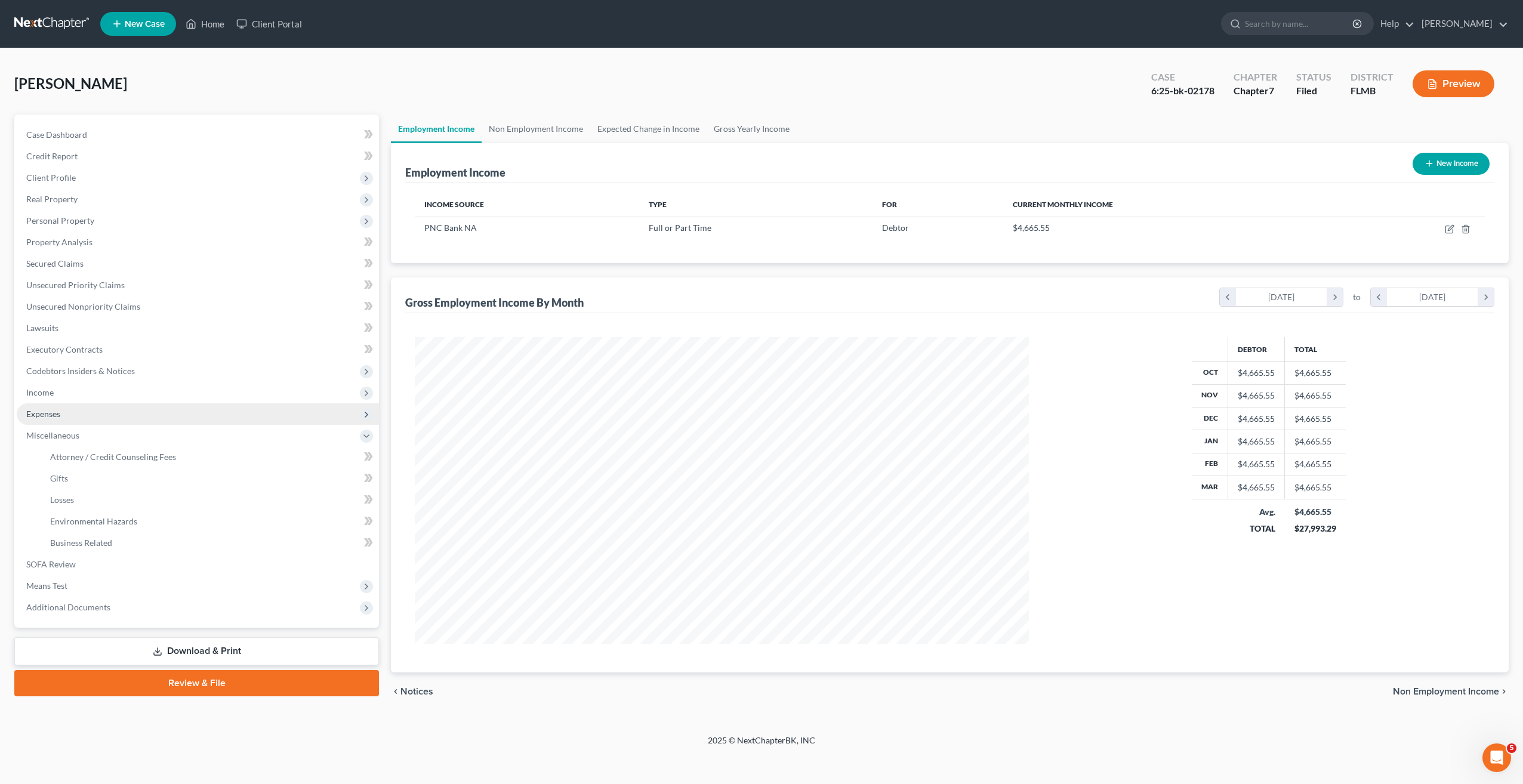
click at [41, 417] on span "Expenses" at bounding box center [43, 414] width 34 height 10
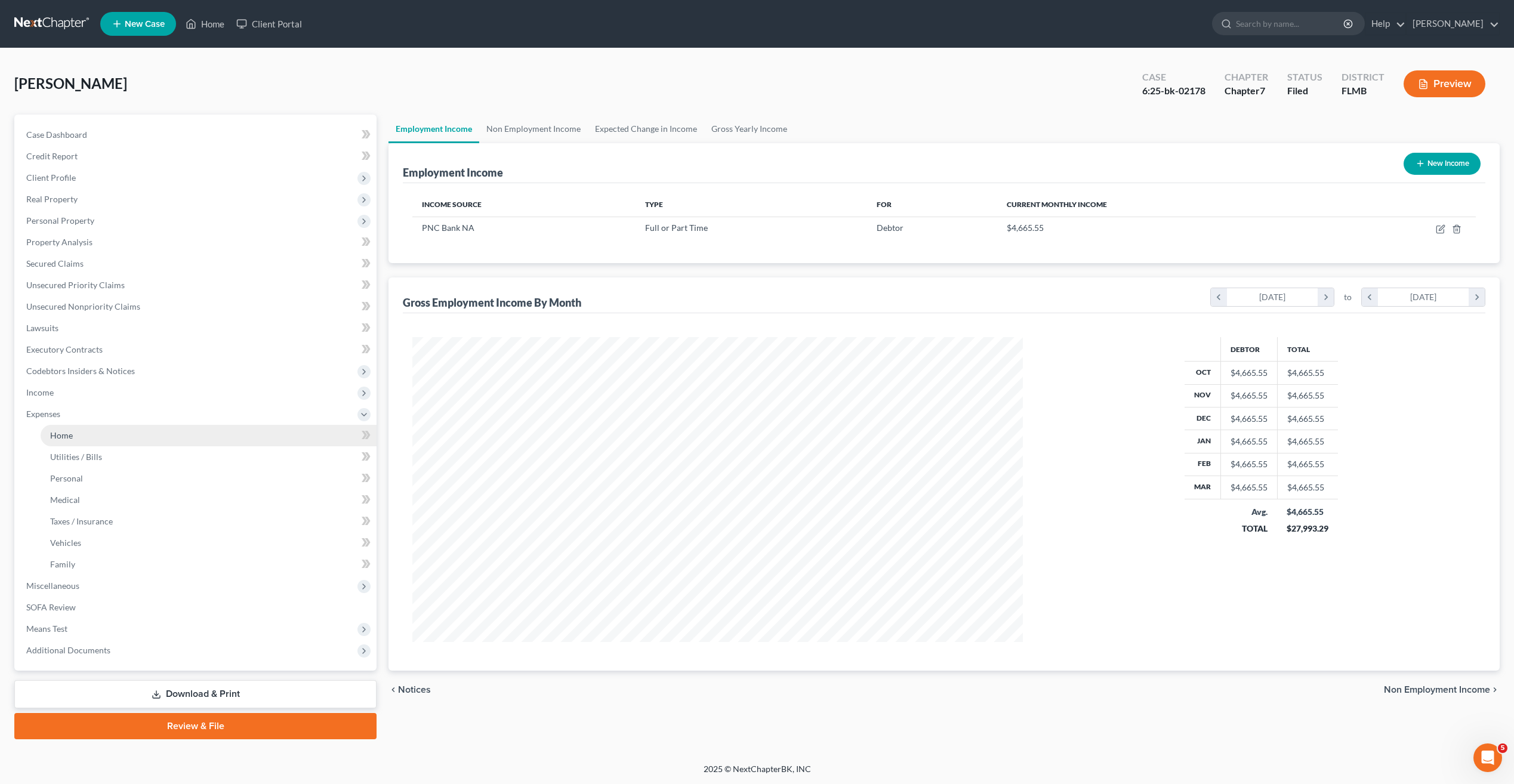
scroll to position [1, 0]
click at [71, 439] on span "Home" at bounding box center [61, 435] width 23 height 10
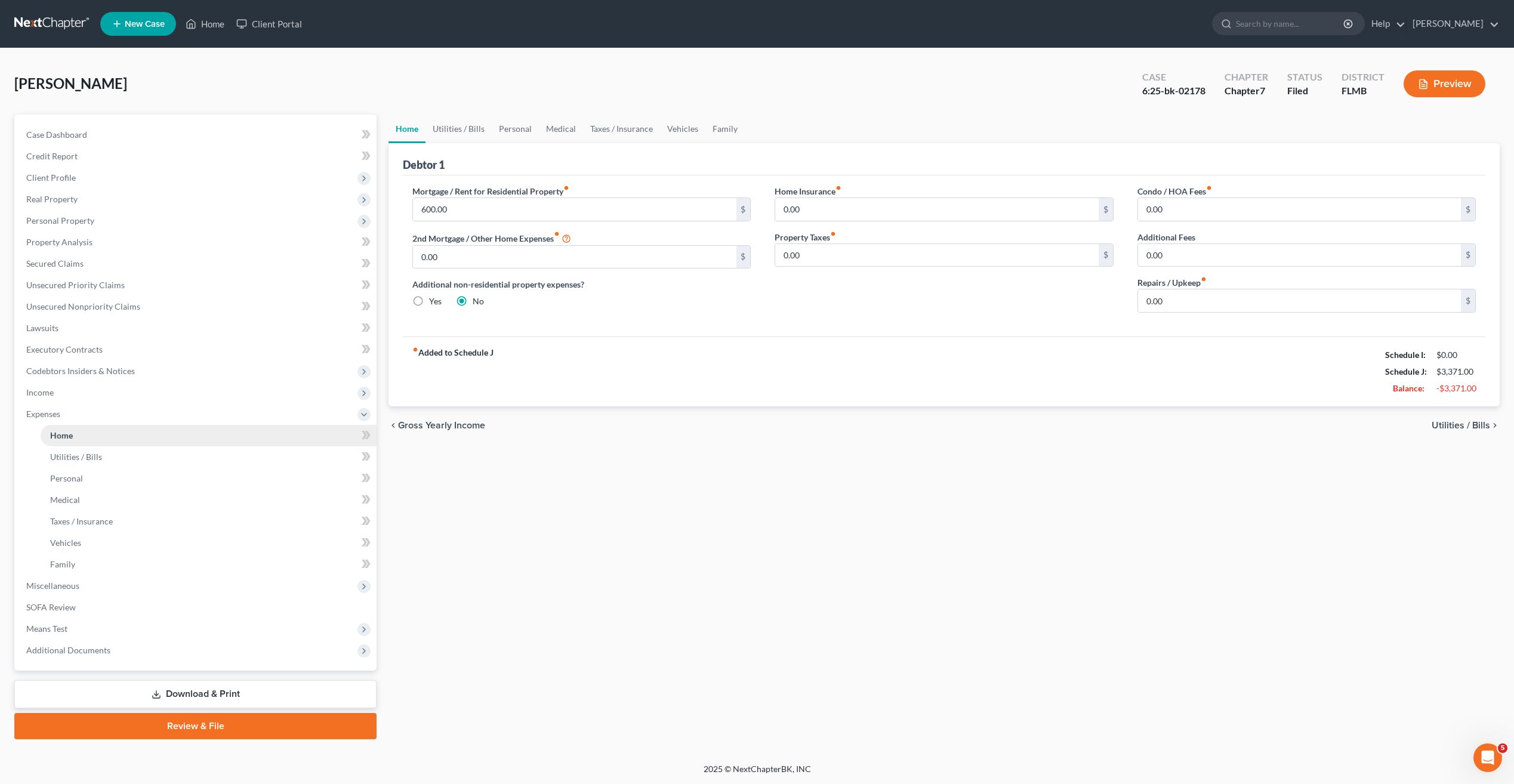
scroll to position [1, 0]
click at [100, 449] on link "Utilities / Bills" at bounding box center [209, 456] width 336 height 22
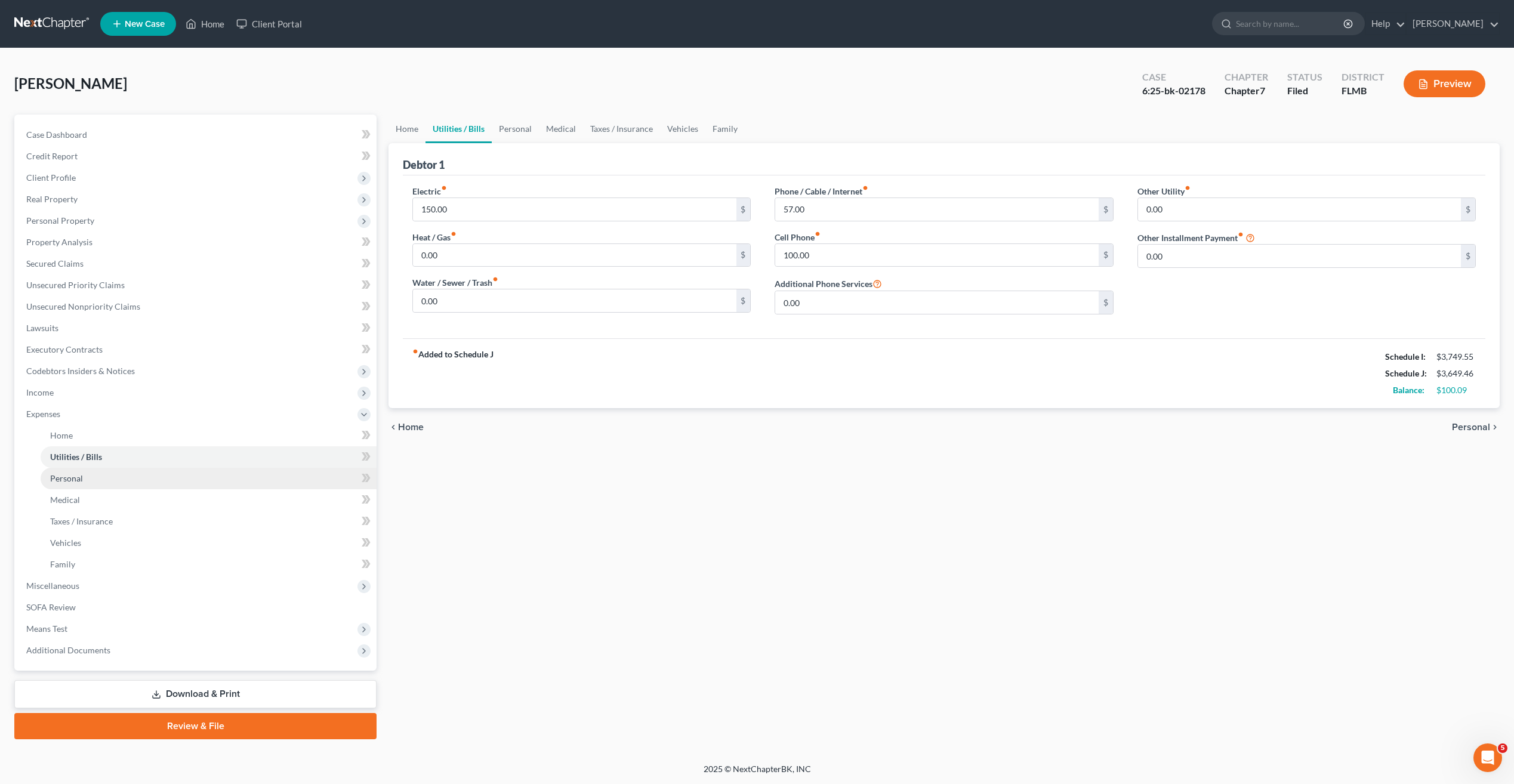
click at [57, 485] on link "Personal" at bounding box center [209, 479] width 336 height 22
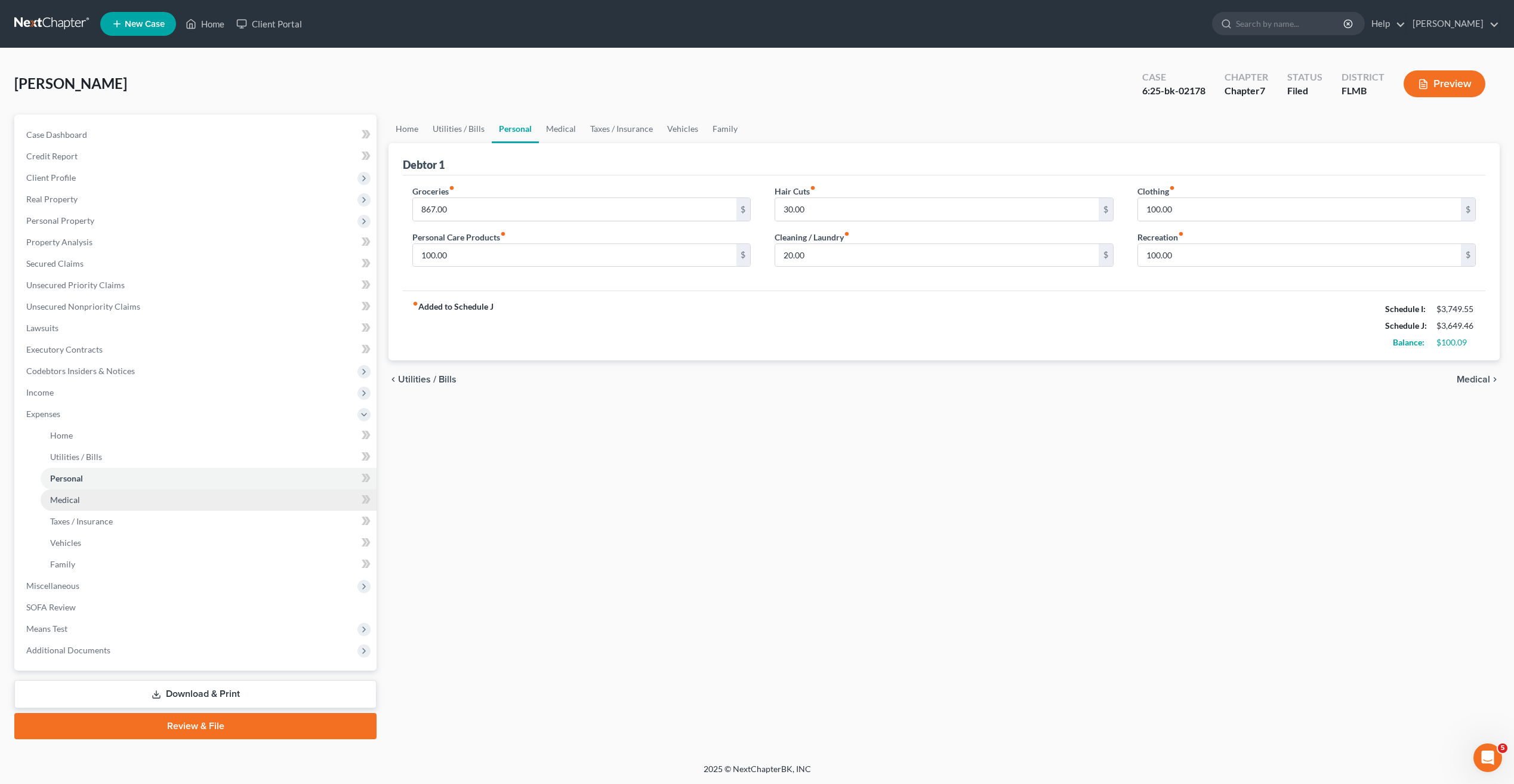
click at [78, 506] on link "Medical" at bounding box center [209, 500] width 336 height 22
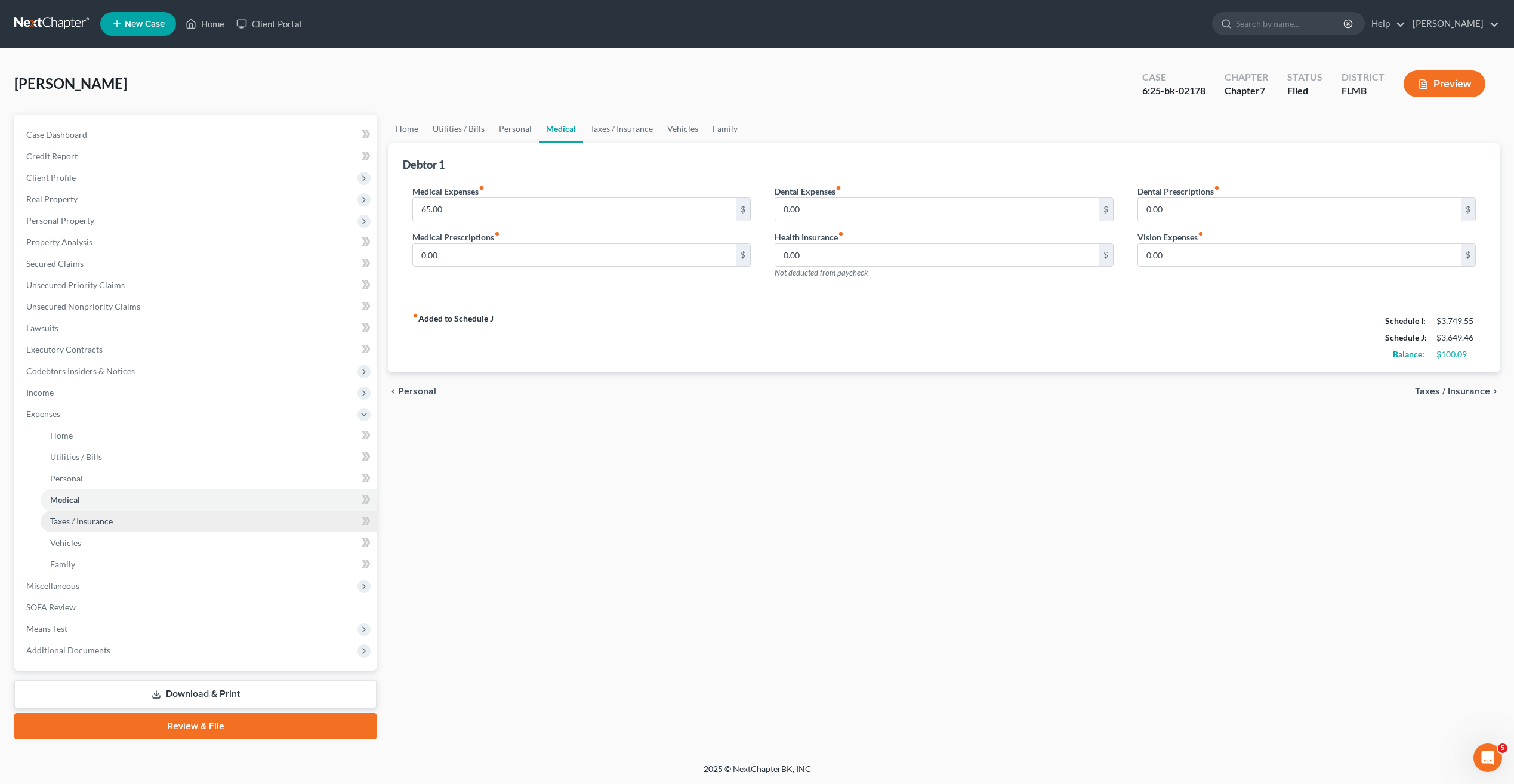
click at [92, 525] on span "Taxes / Insurance" at bounding box center [81, 521] width 63 height 10
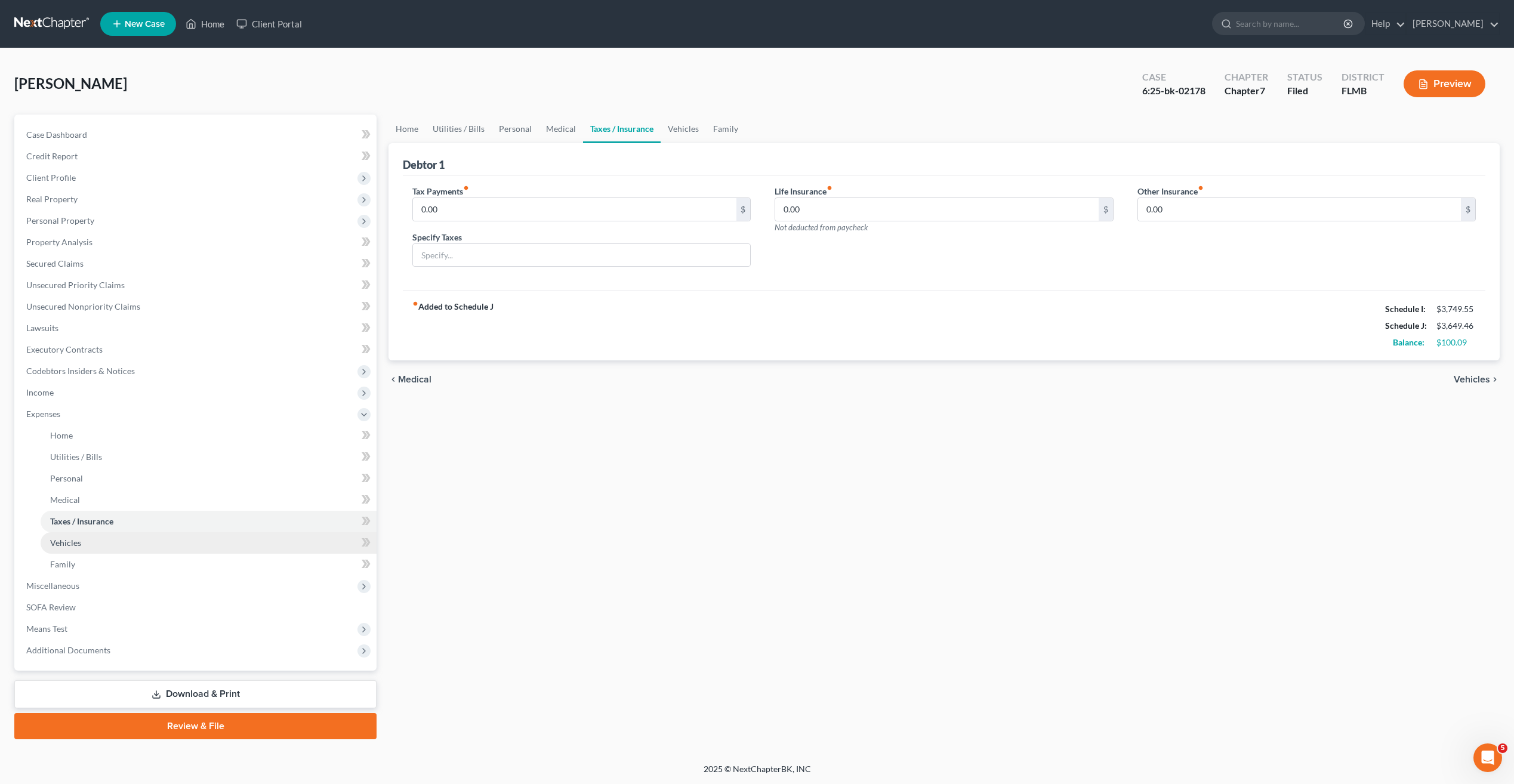
click at [71, 546] on span "Vehicles" at bounding box center [65, 543] width 31 height 10
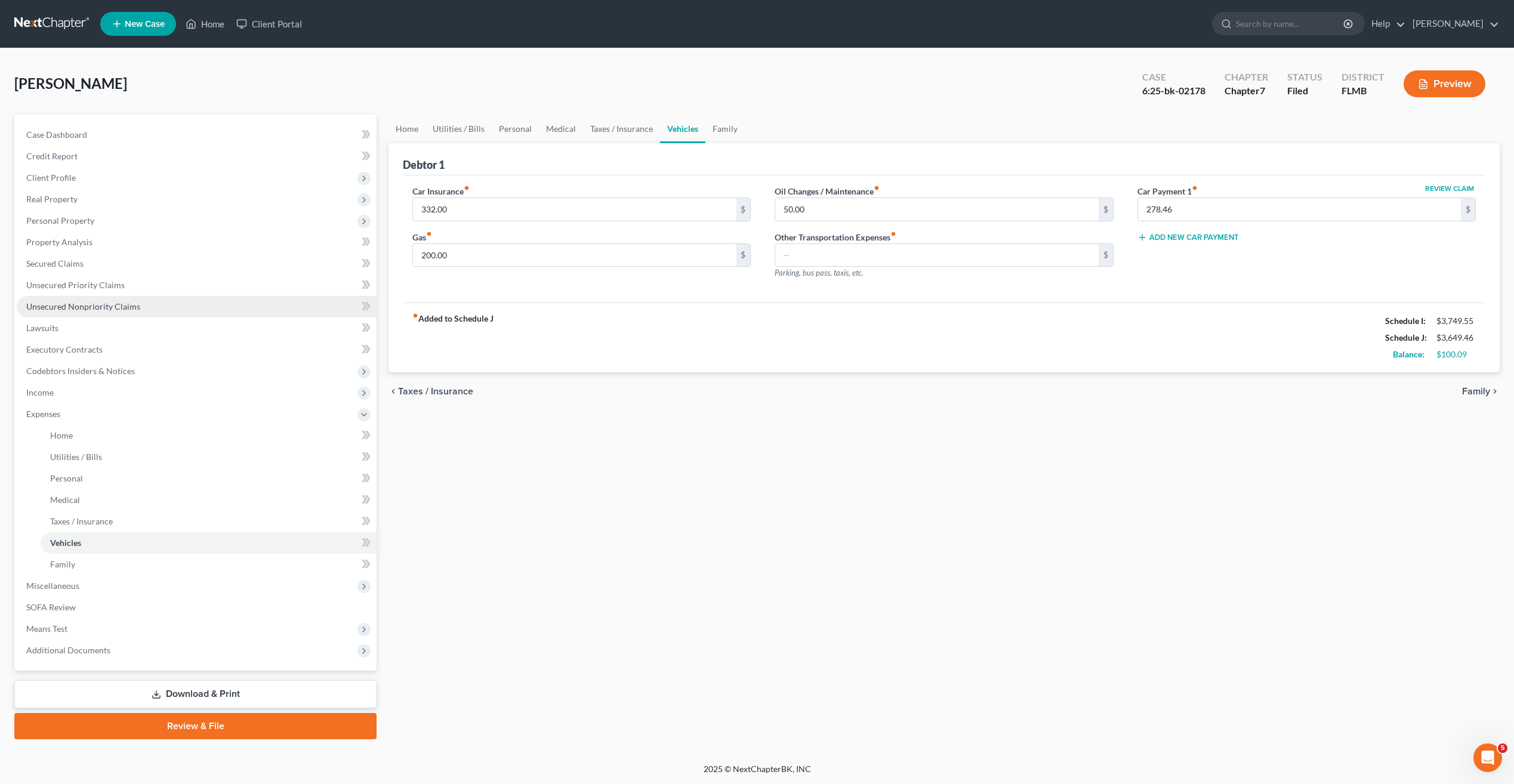
click at [115, 313] on link "Unsecured Nonpriority Claims" at bounding box center [196, 307] width 360 height 22
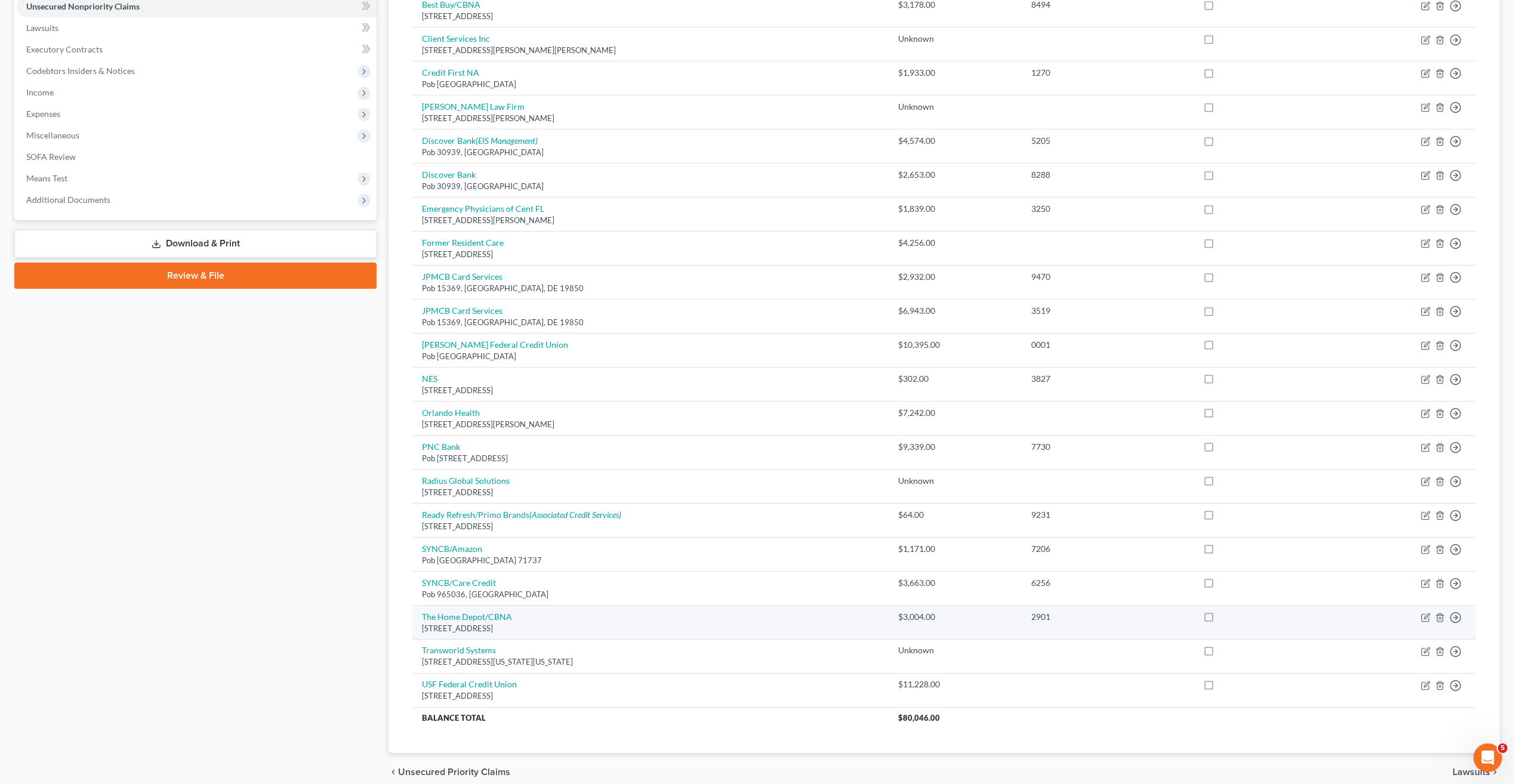
scroll to position [352, 0]
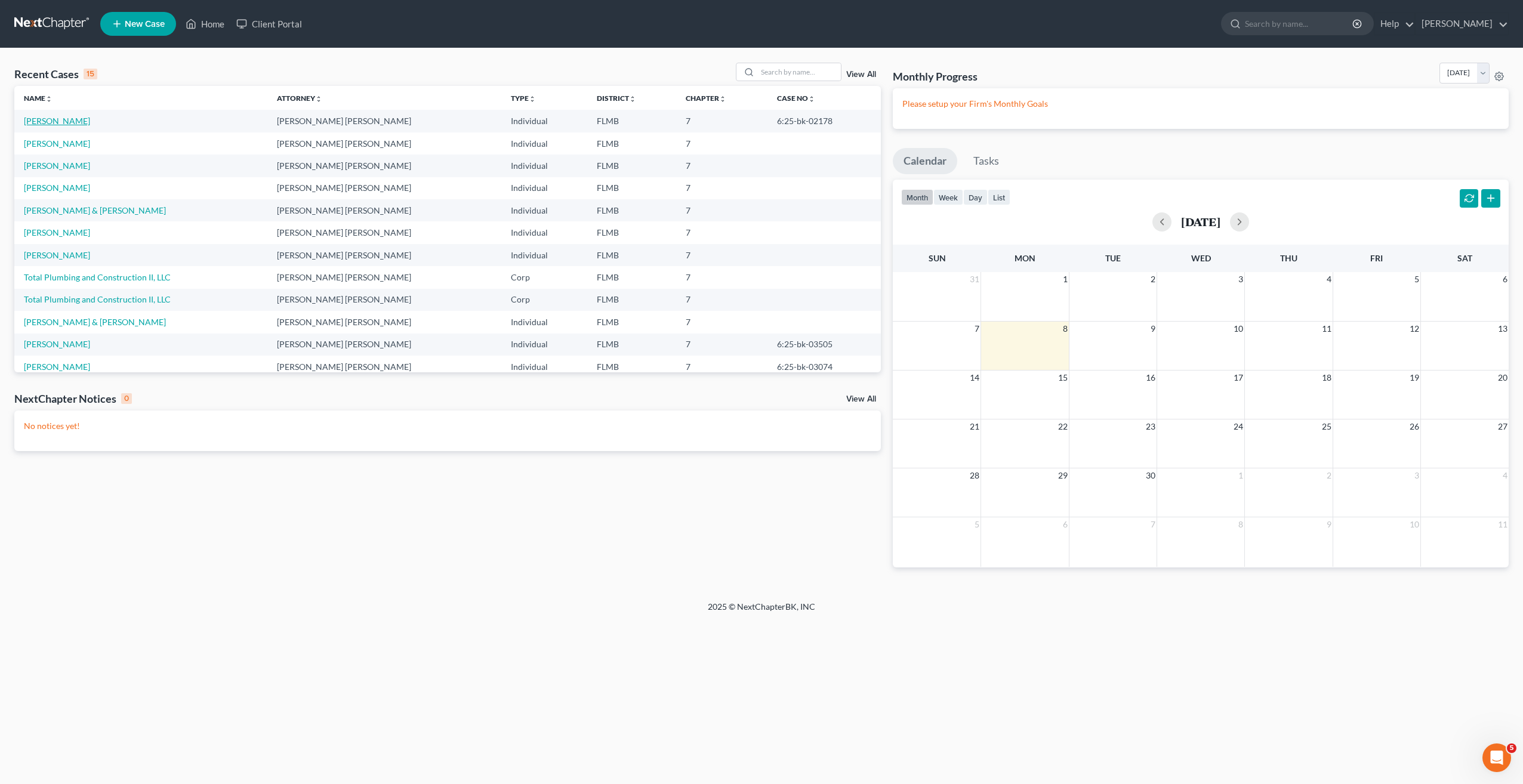
click at [35, 122] on link "[PERSON_NAME]" at bounding box center [57, 121] width 66 height 10
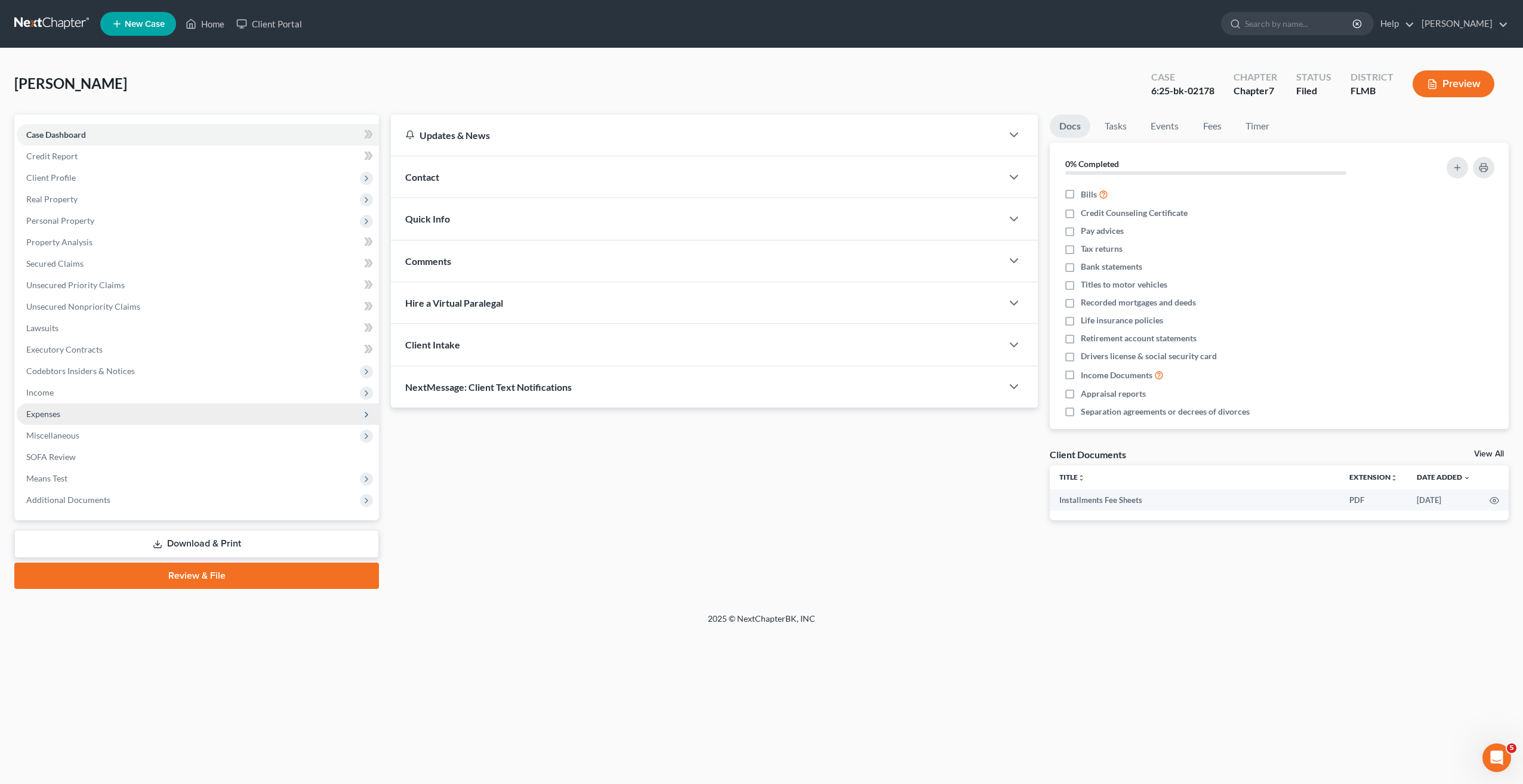
click at [53, 413] on span "Expenses" at bounding box center [43, 414] width 34 height 10
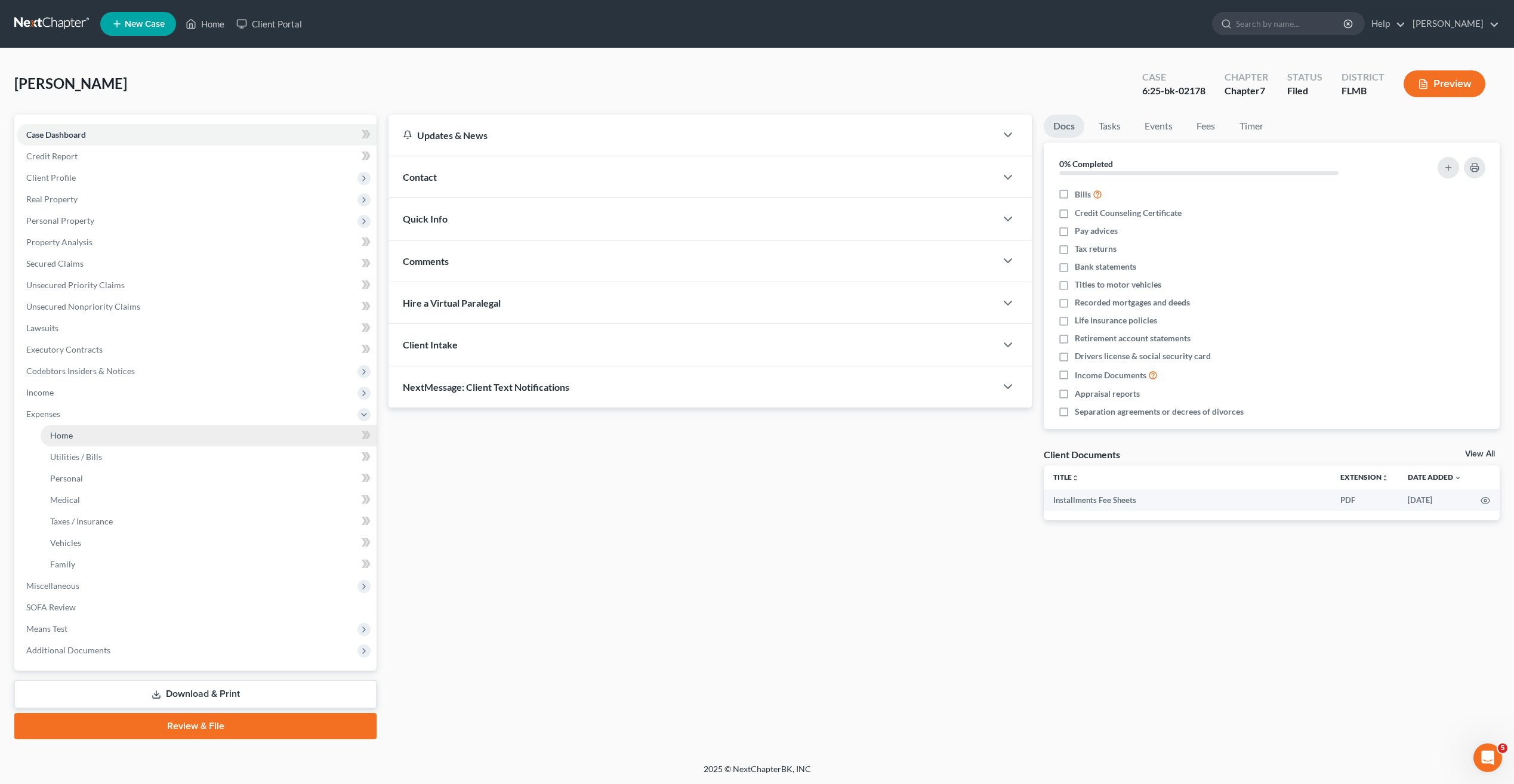
scroll to position [1, 0]
click at [57, 215] on span "Personal Property" at bounding box center [60, 220] width 68 height 10
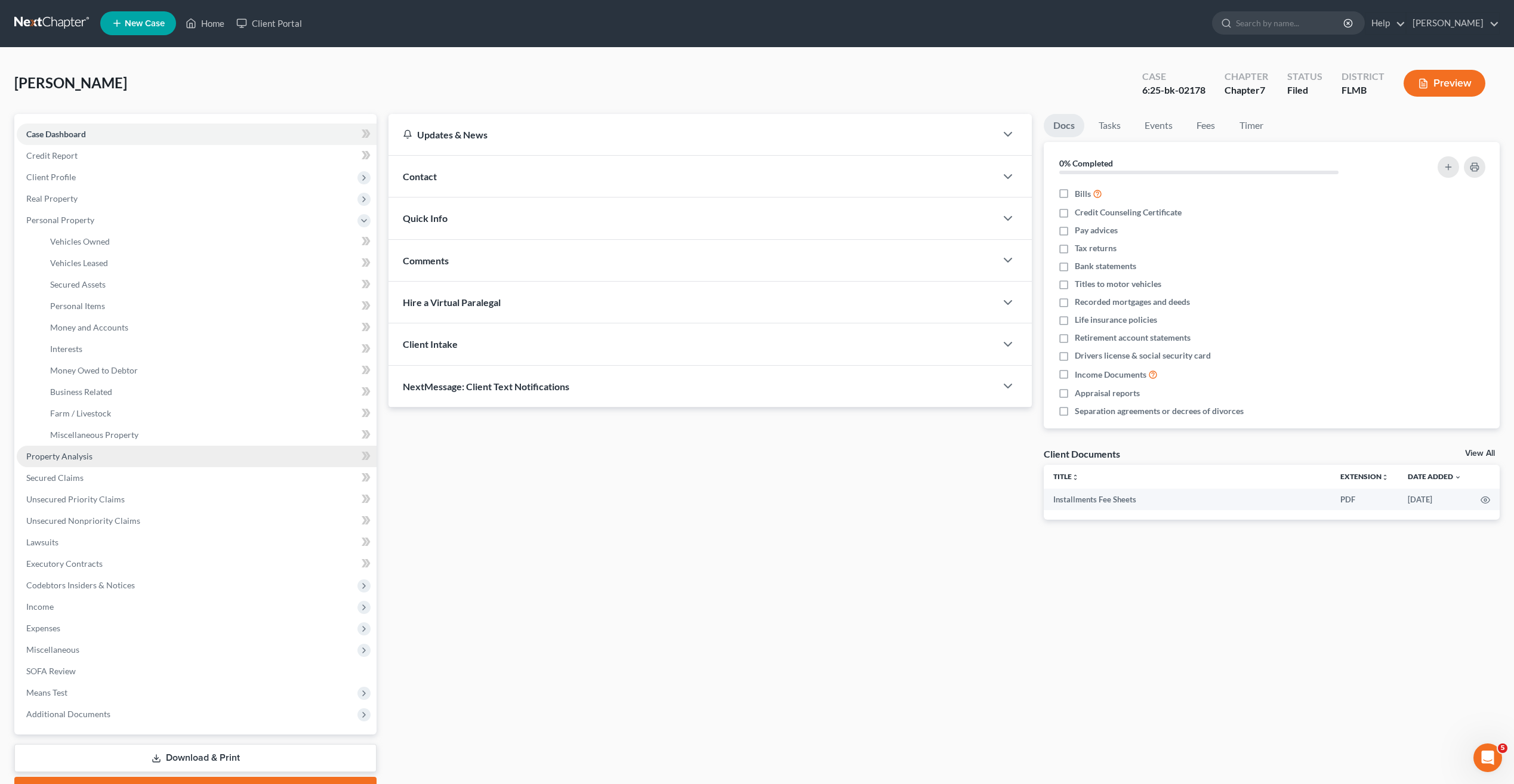
click at [66, 458] on span "Property Analysis" at bounding box center [59, 456] width 66 height 10
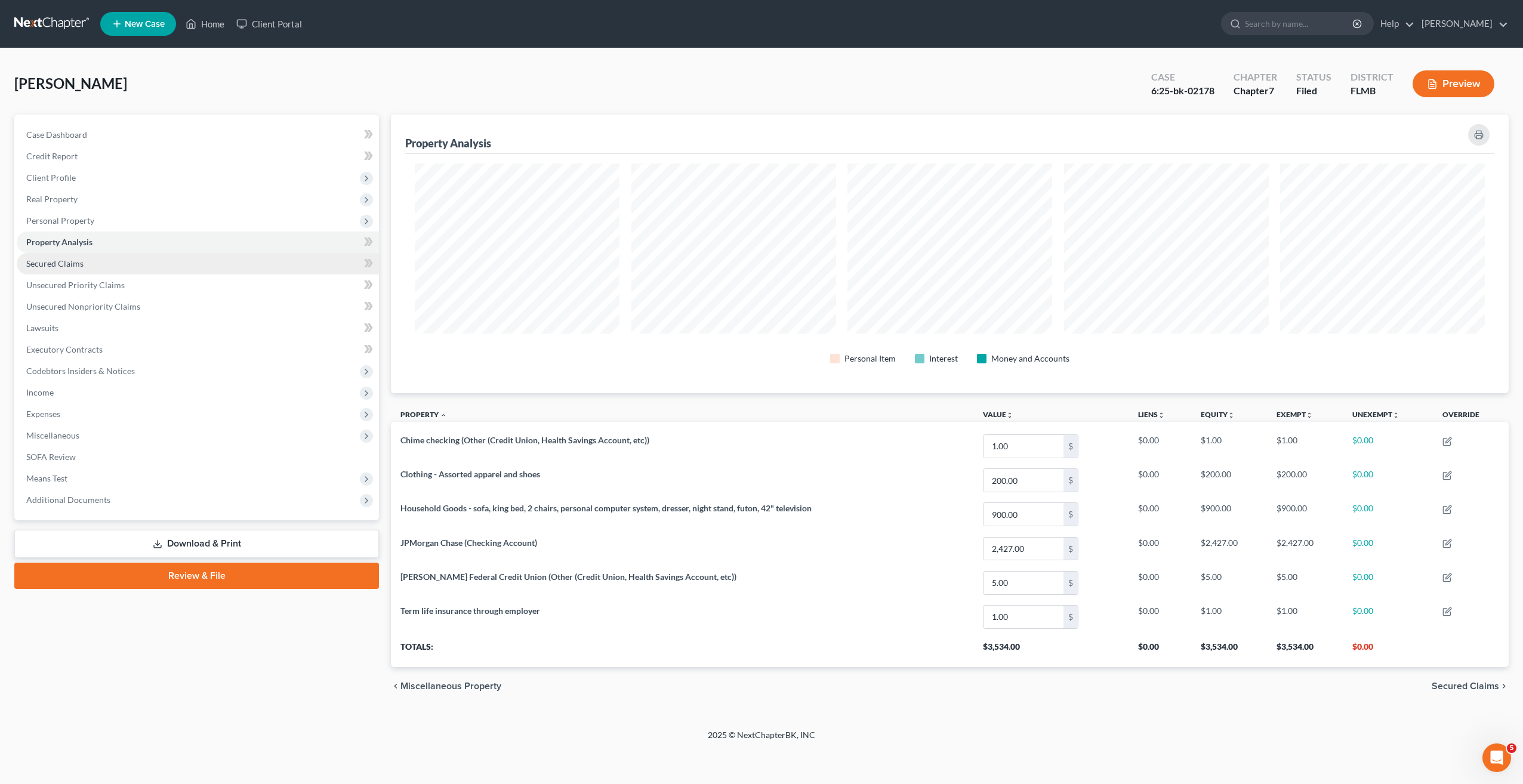
click at [84, 264] on link "Secured Claims" at bounding box center [198, 264] width 362 height 22
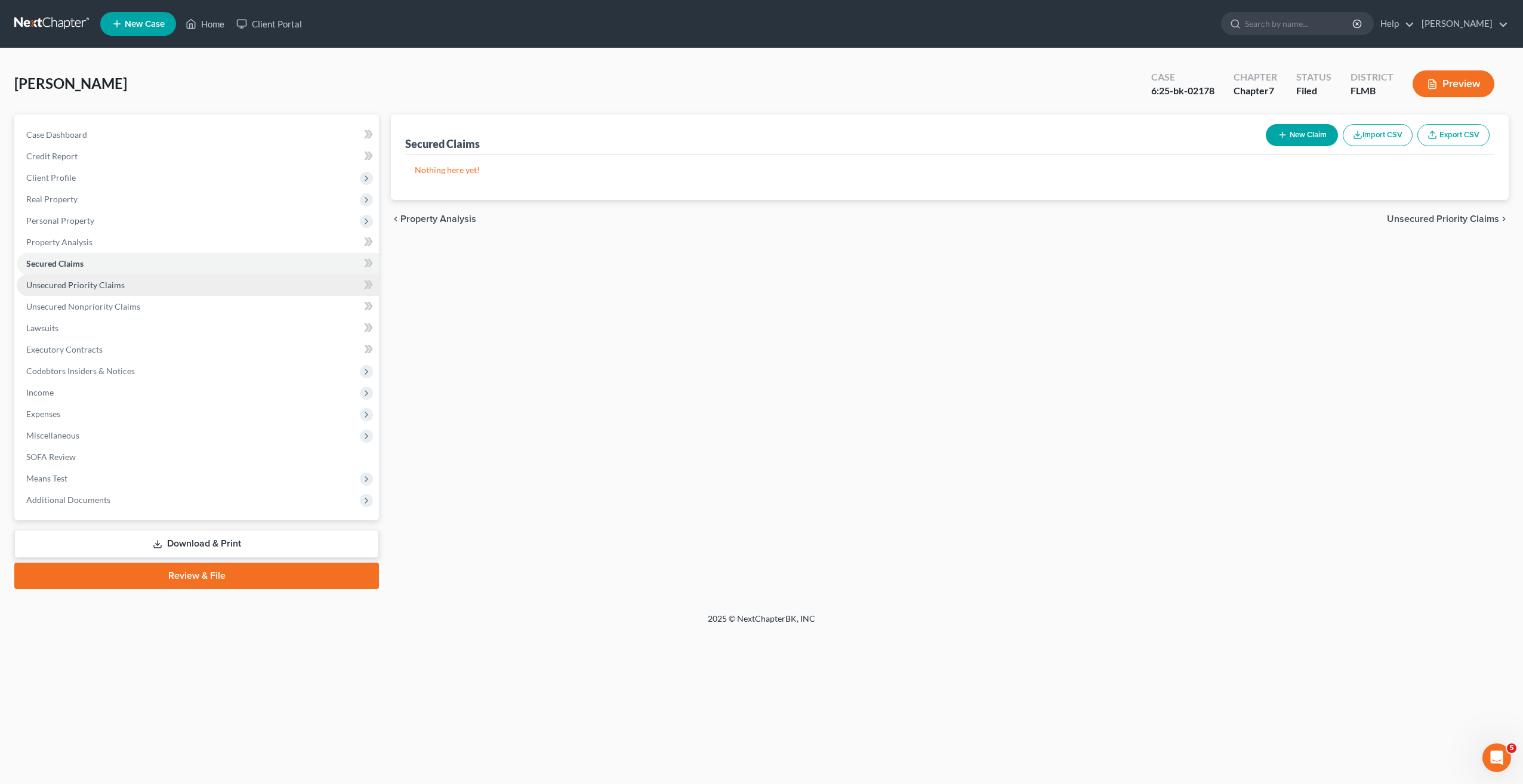
click at [82, 292] on link "Unsecured Priority Claims" at bounding box center [198, 286] width 362 height 22
click at [82, 306] on span "Unsecured Nonpriority Claims" at bounding box center [83, 307] width 114 height 10
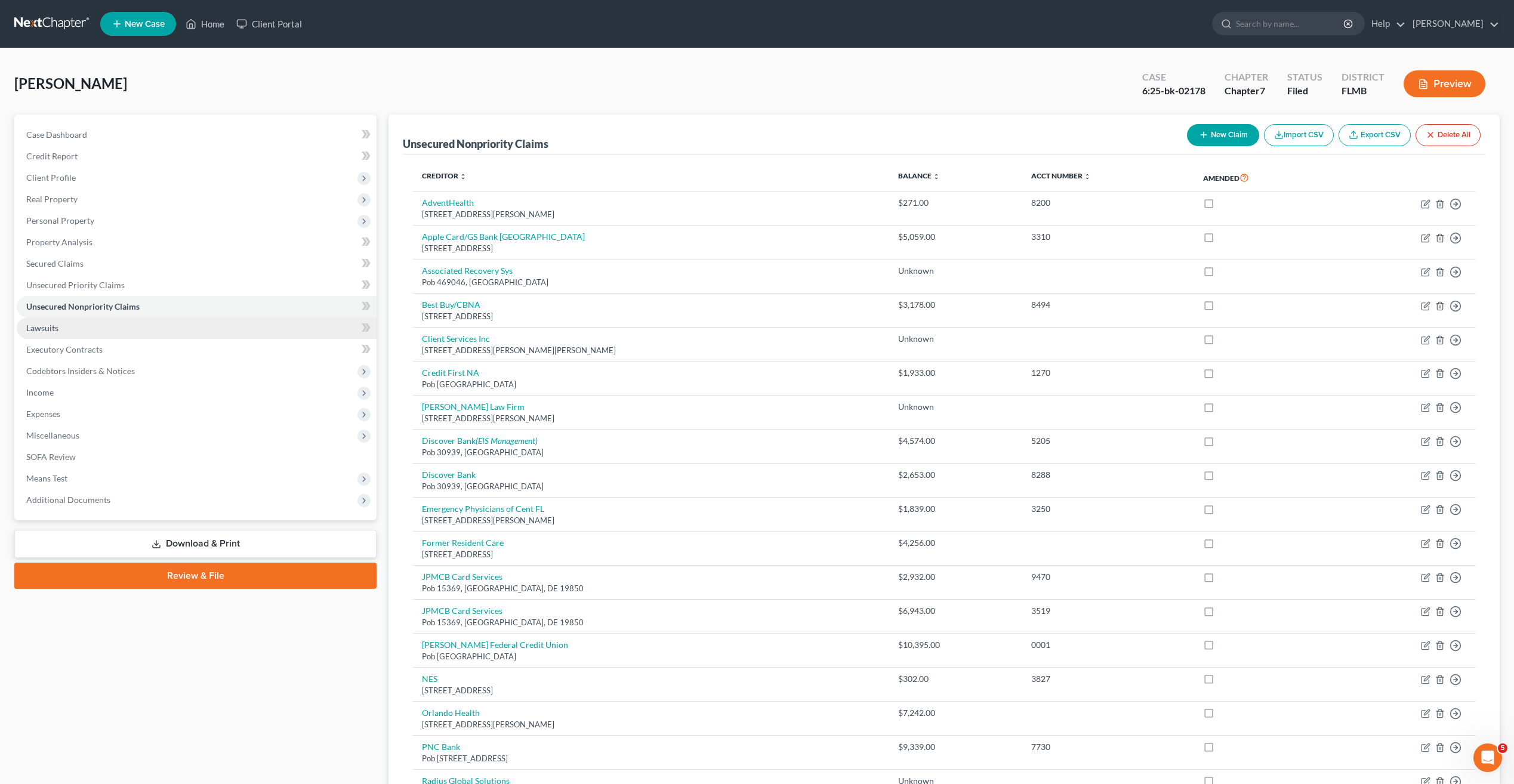
click at [73, 334] on link "Lawsuits" at bounding box center [196, 328] width 360 height 22
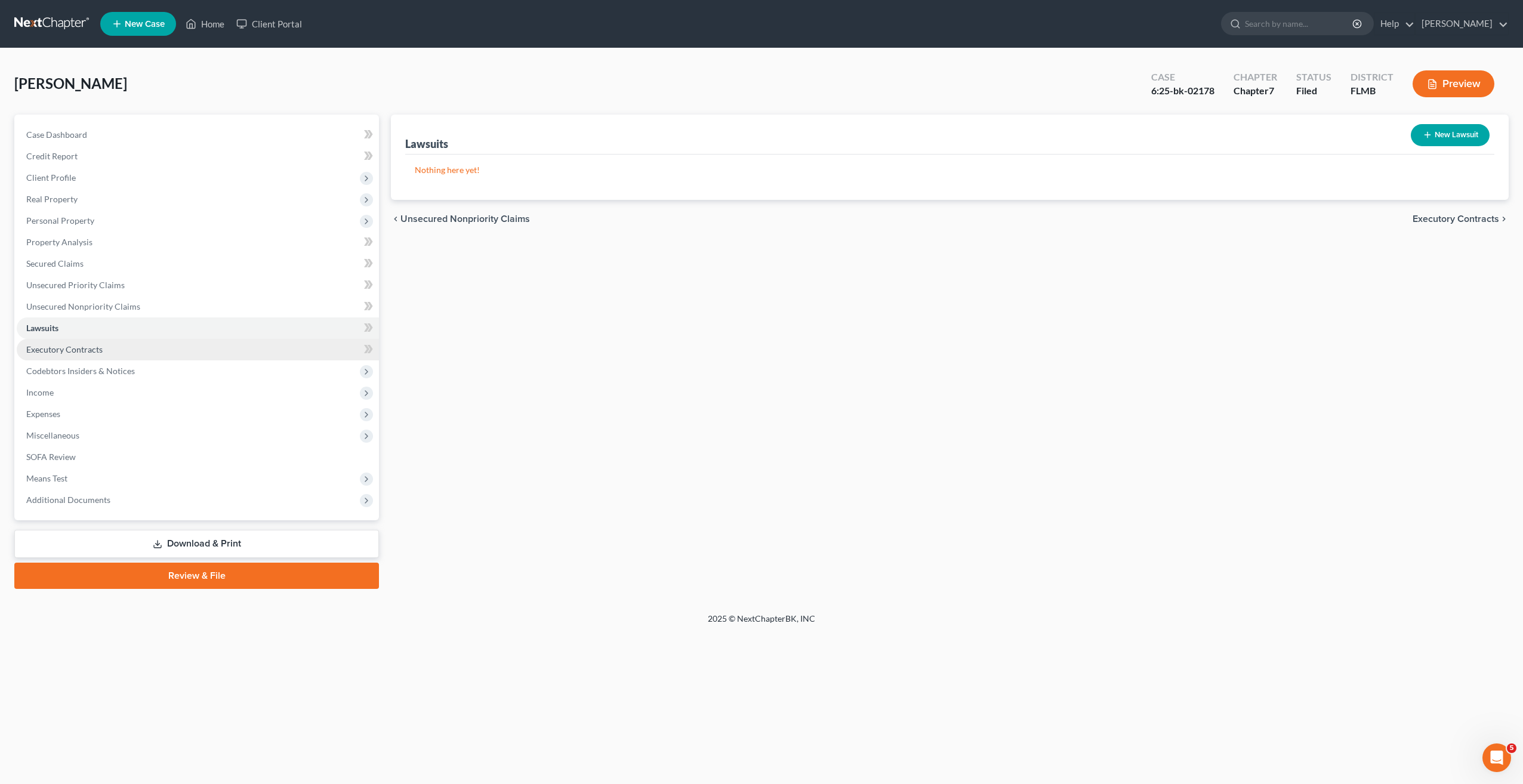
click at [68, 345] on span "Executory Contracts" at bounding box center [64, 349] width 76 height 10
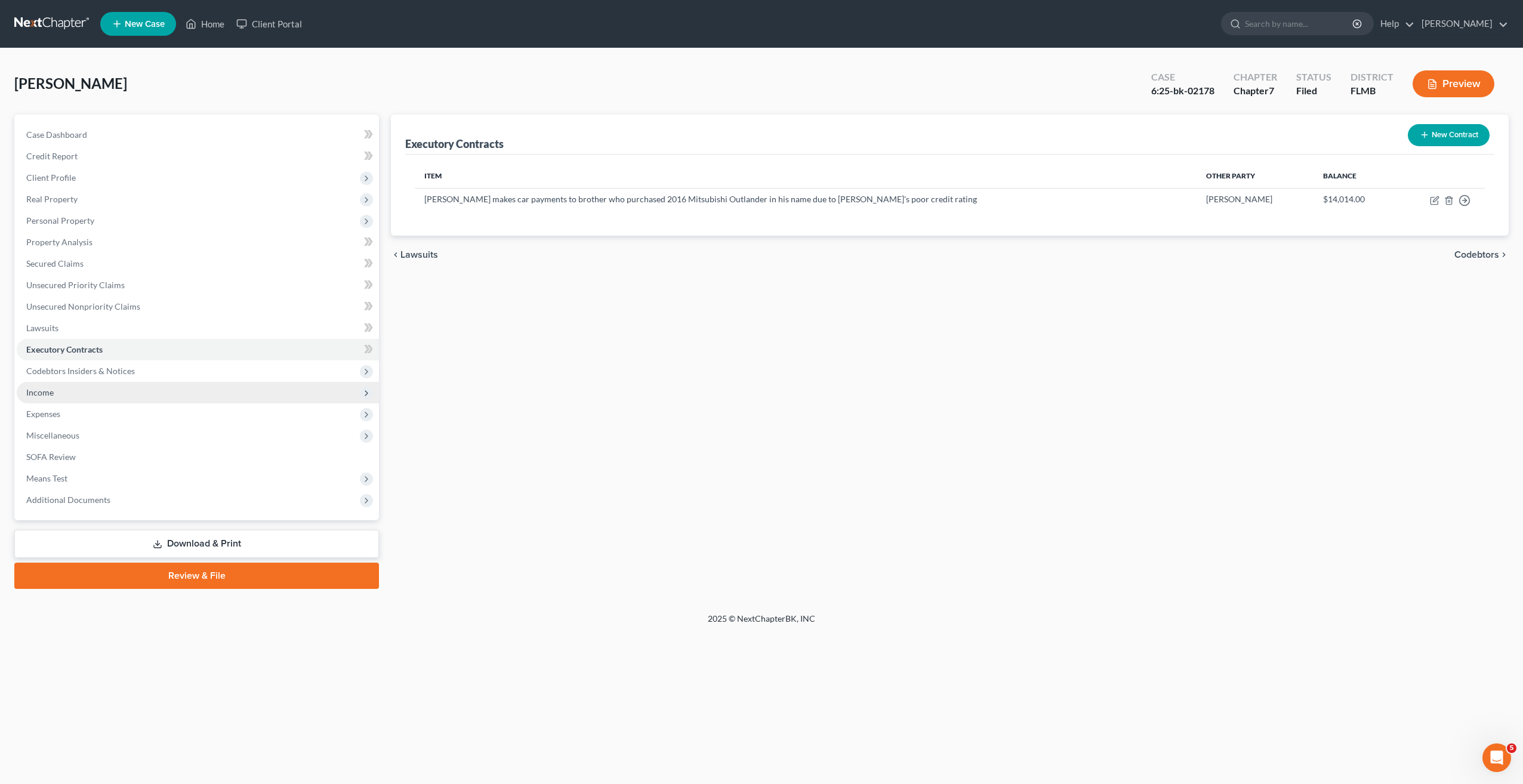
click at [78, 382] on span "Income" at bounding box center [198, 393] width 362 height 22
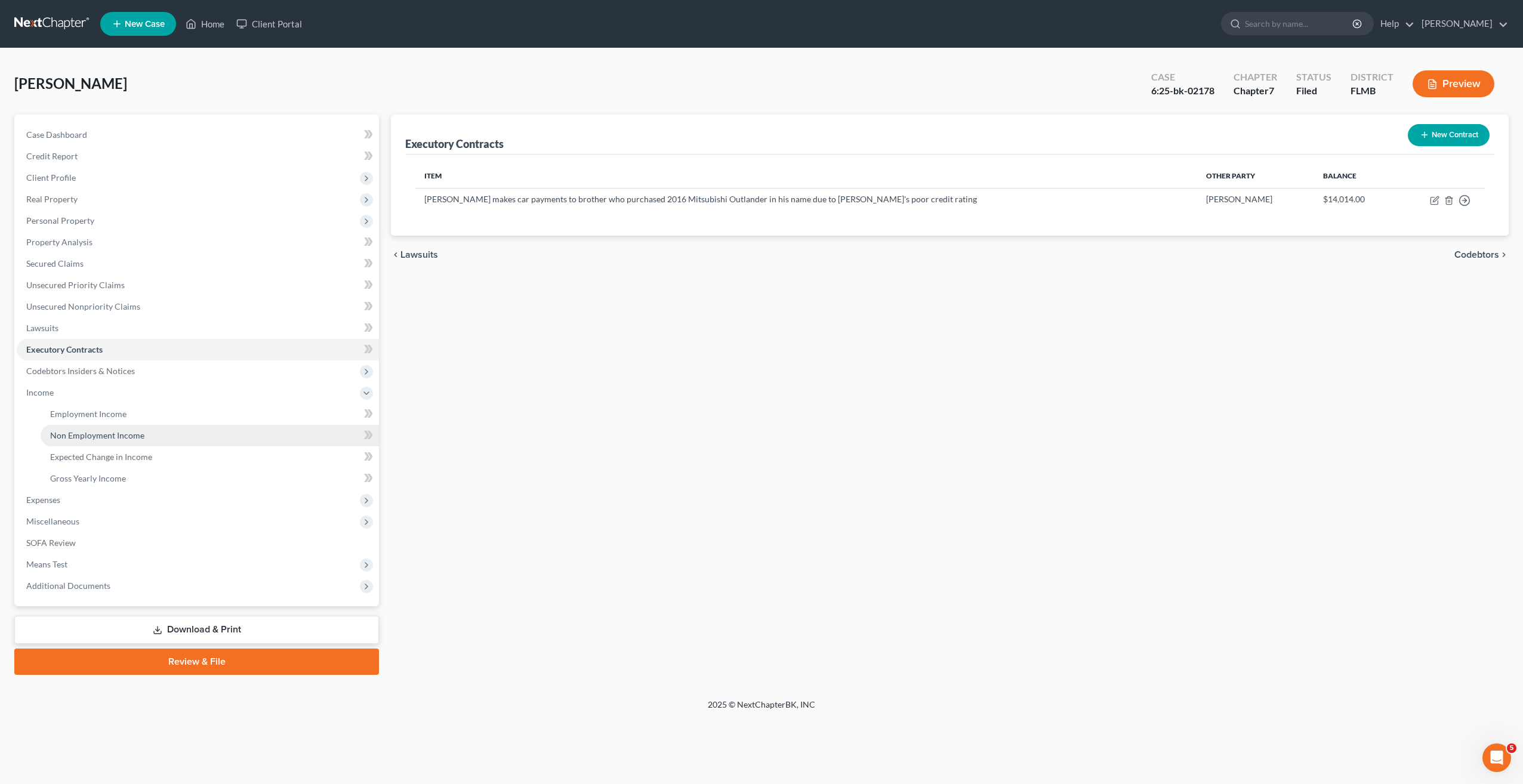
click at [73, 427] on link "Non Employment Income" at bounding box center [210, 436] width 339 height 22
